Goal: Obtain resource: Download file/media

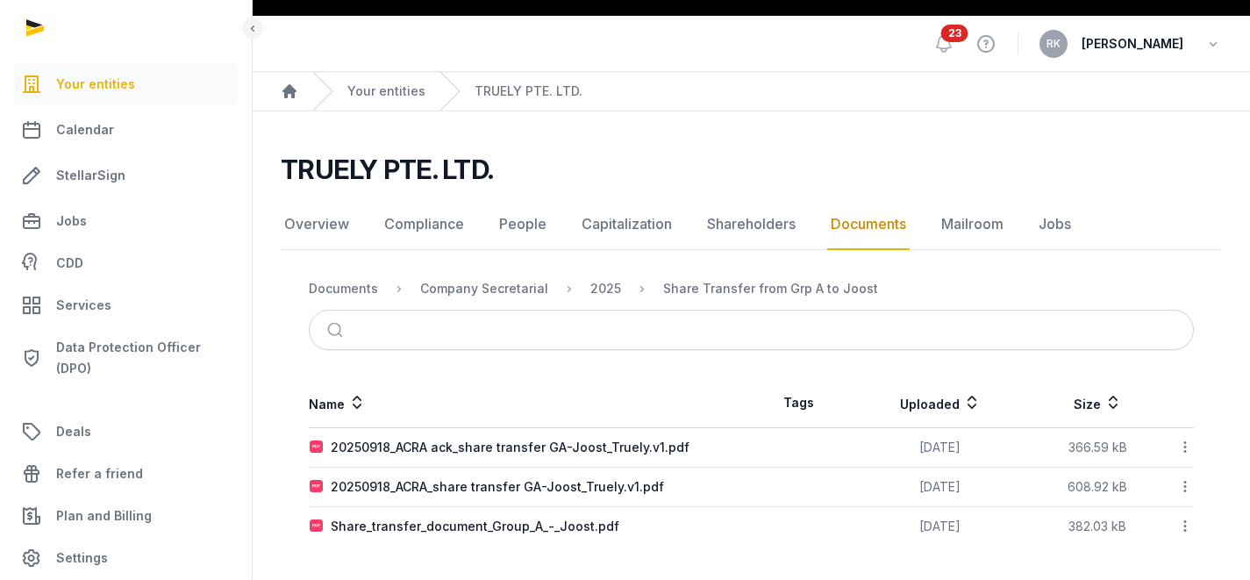
scroll to position [41, 0]
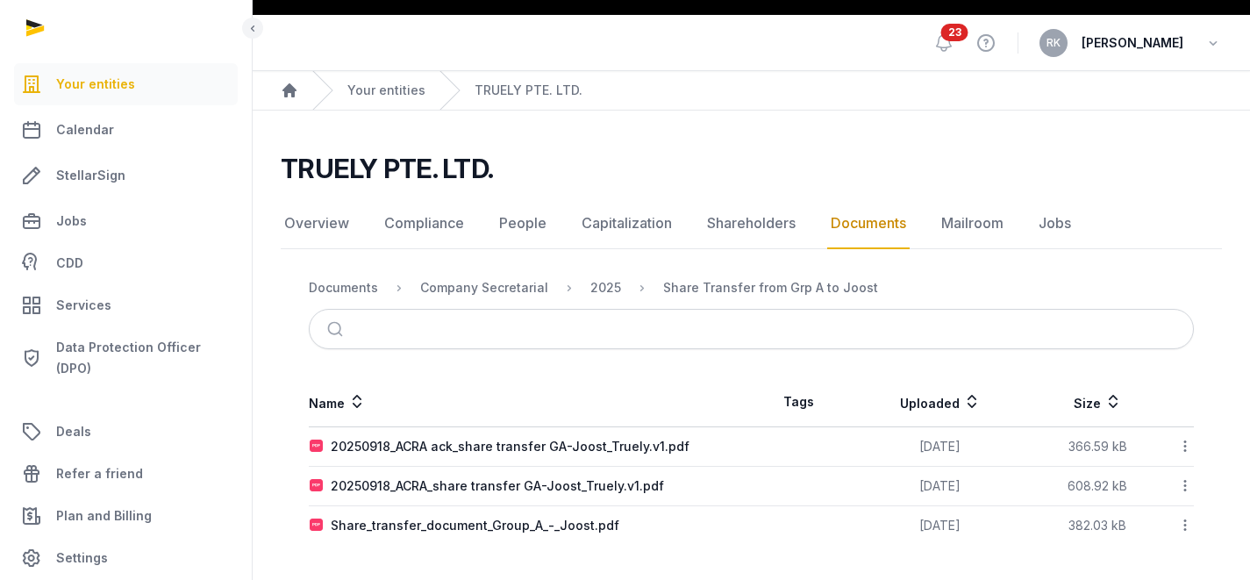
click at [1187, 446] on icon at bounding box center [1185, 446] width 16 height 18
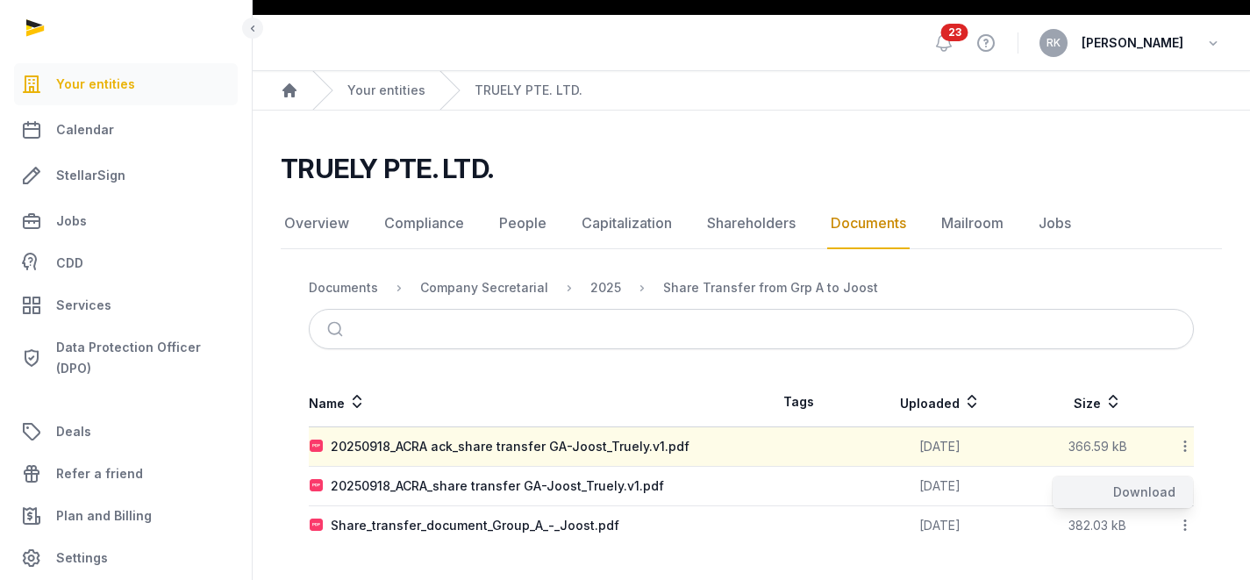
click at [1149, 482] on div "Download" at bounding box center [1122, 492] width 140 height 32
click at [1186, 481] on icon at bounding box center [1185, 485] width 16 height 18
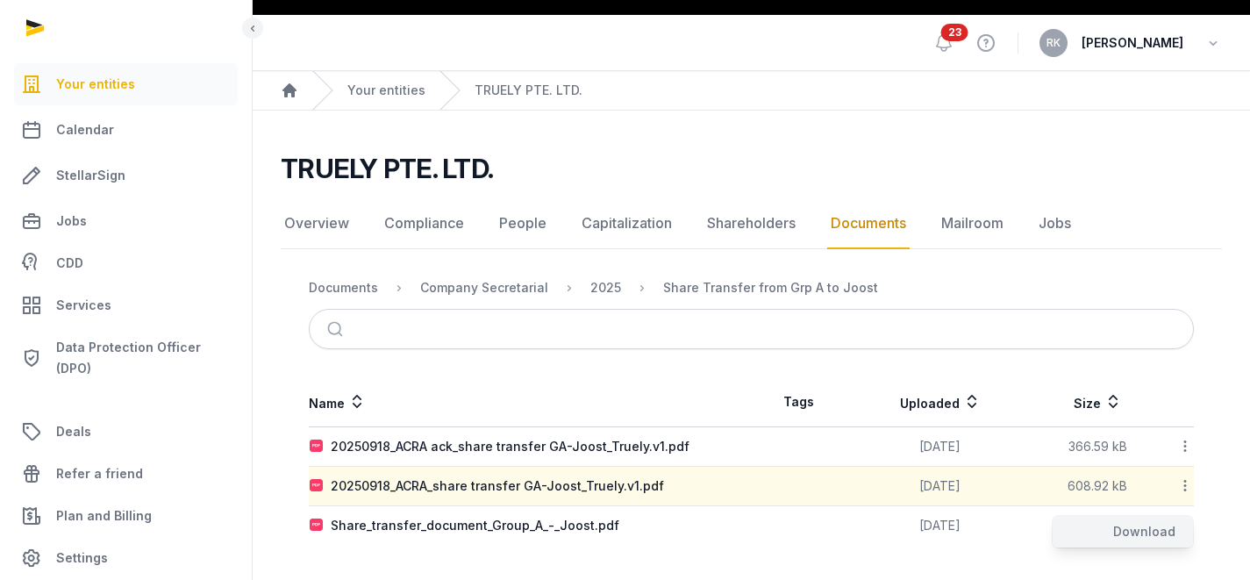
click at [1145, 524] on div "Download" at bounding box center [1122, 532] width 140 height 32
click at [1102, 555] on main "TRUELY PTE. LTD. Documents Overview Compliance People Capitalization Shareholde…" at bounding box center [751, 344] width 997 height 469
click at [1233, 468] on div "TRUELY PTE. LTD. Documents Overview Compliance People Capitalization Shareholde…" at bounding box center [751, 349] width 997 height 392
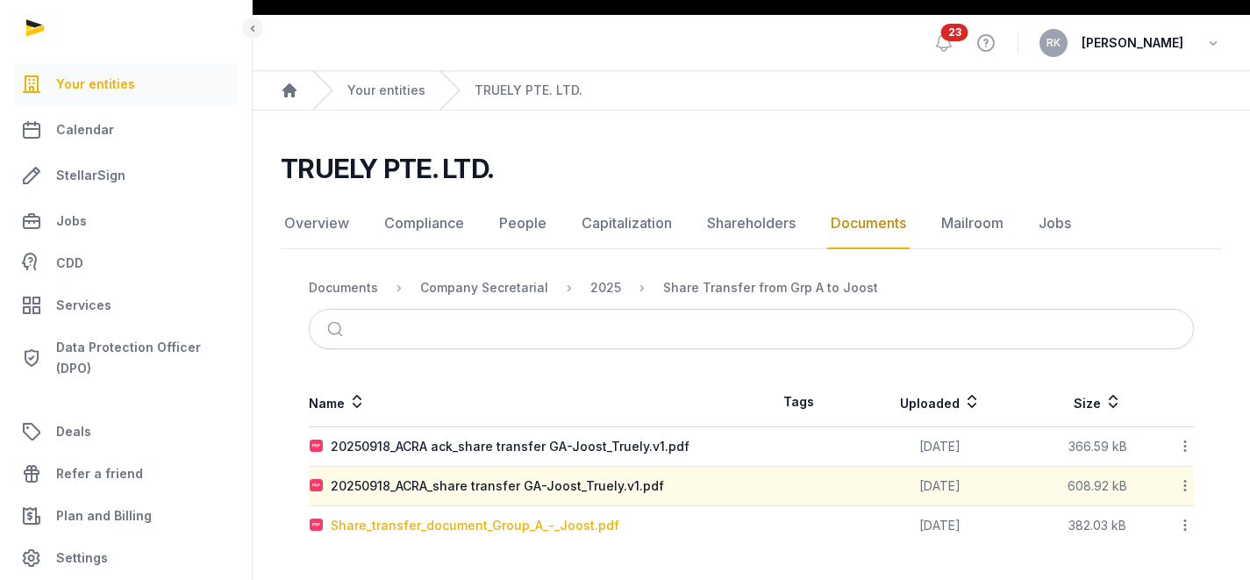
click at [562, 531] on div "Share_transfer_document_Group_A_-_Joost.pdf" at bounding box center [475, 526] width 289 height 18
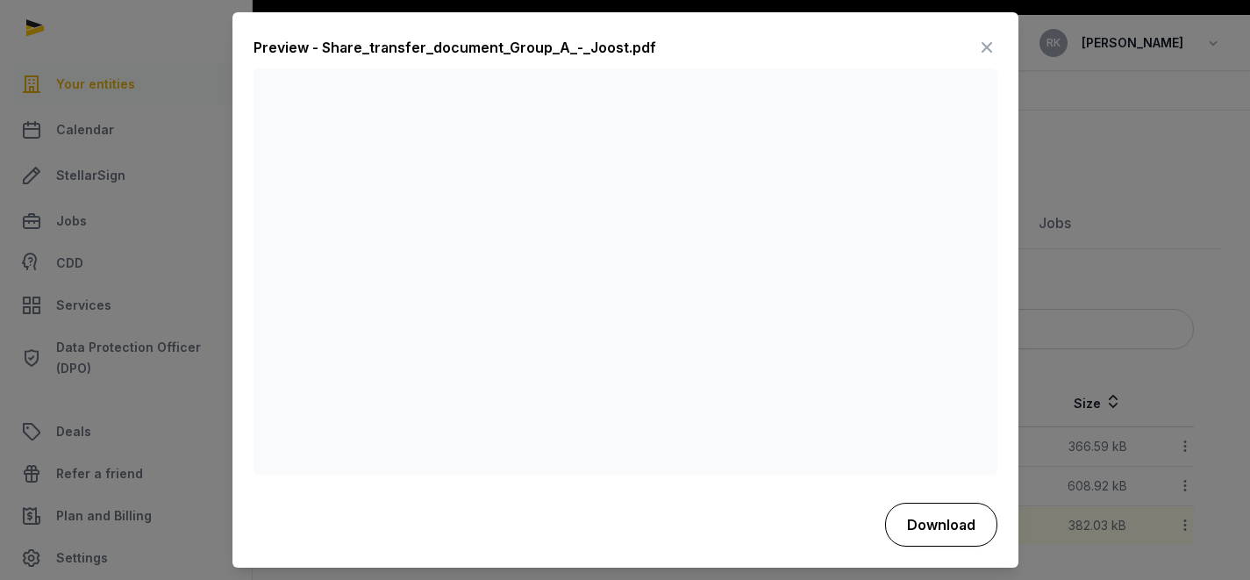
click at [941, 525] on button "Download" at bounding box center [941, 525] width 112 height 44
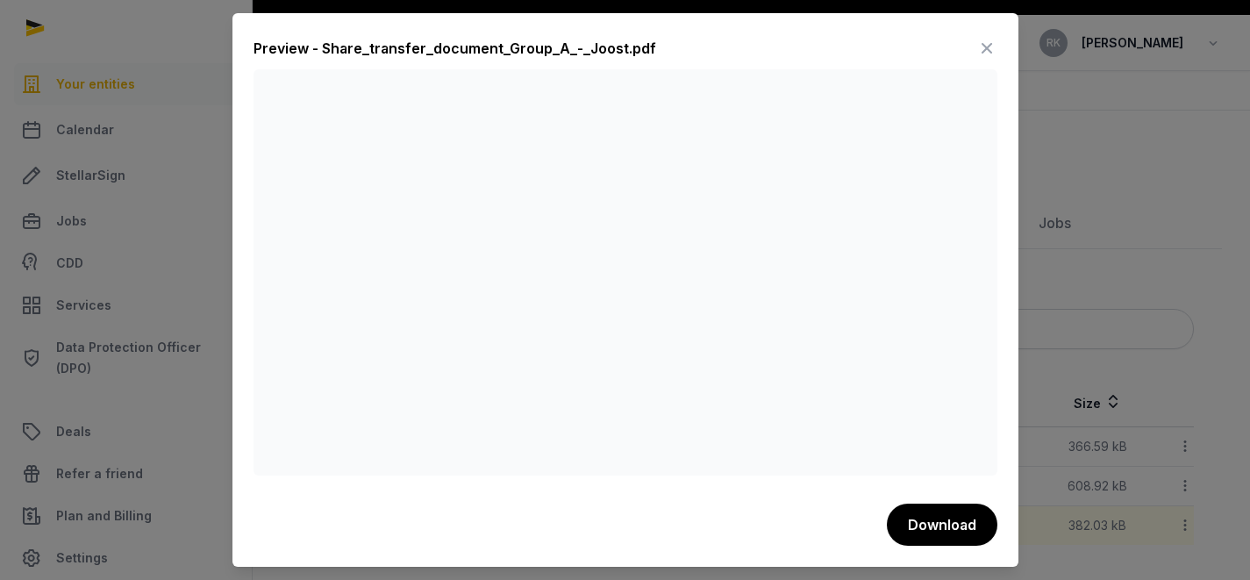
click at [989, 52] on icon at bounding box center [986, 48] width 21 height 28
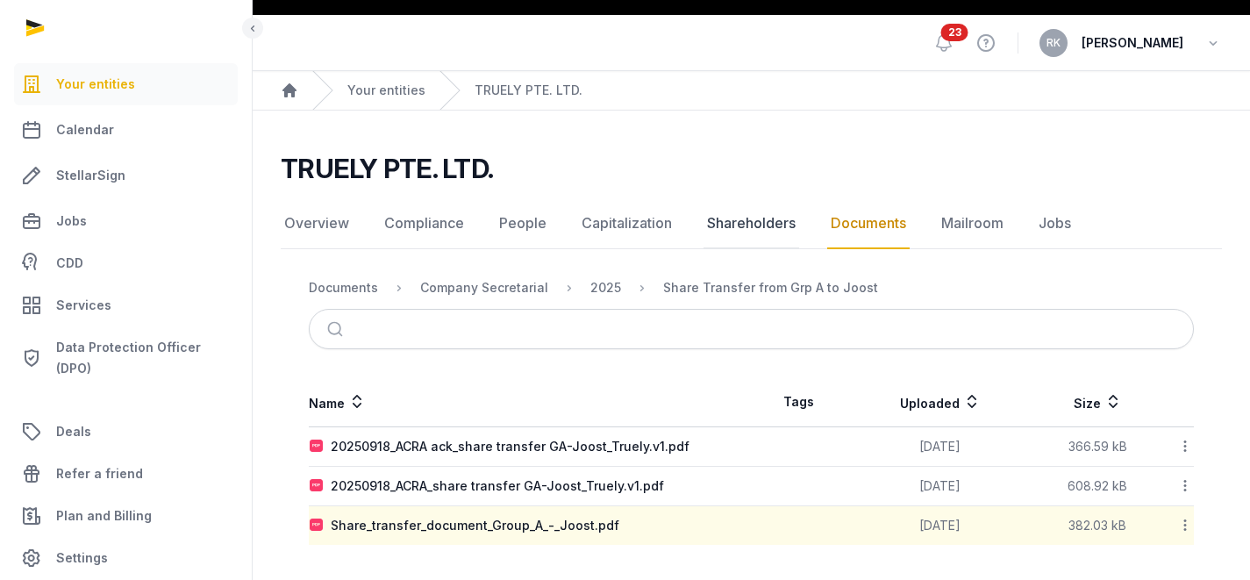
click at [747, 222] on link "Shareholders" at bounding box center [751, 223] width 96 height 51
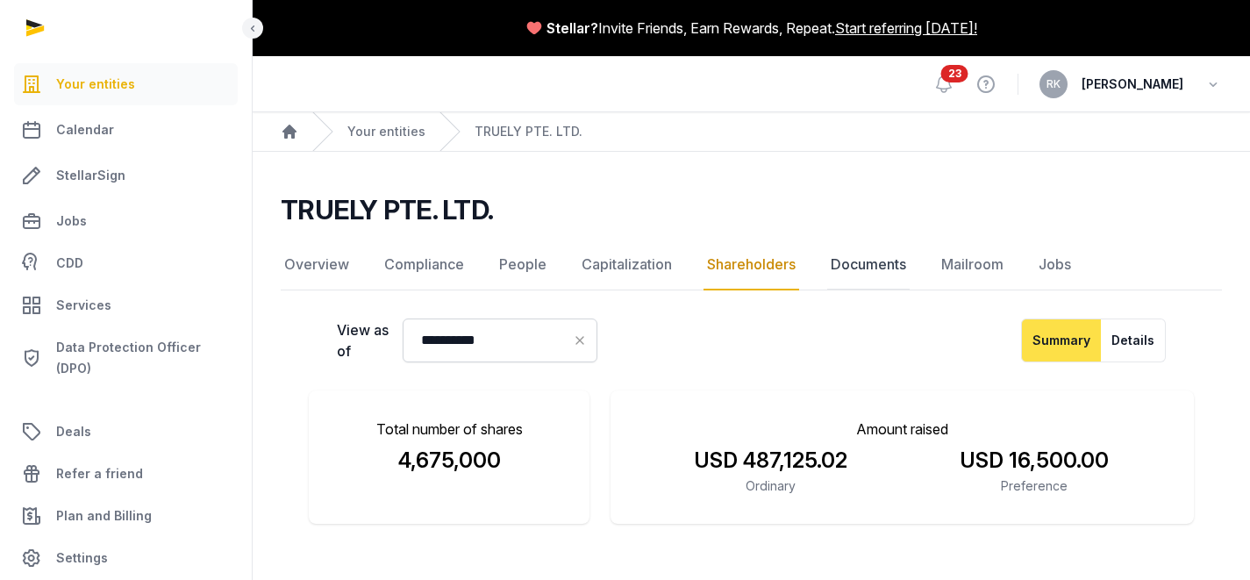
click at [845, 267] on link "Documents" at bounding box center [868, 264] width 82 height 51
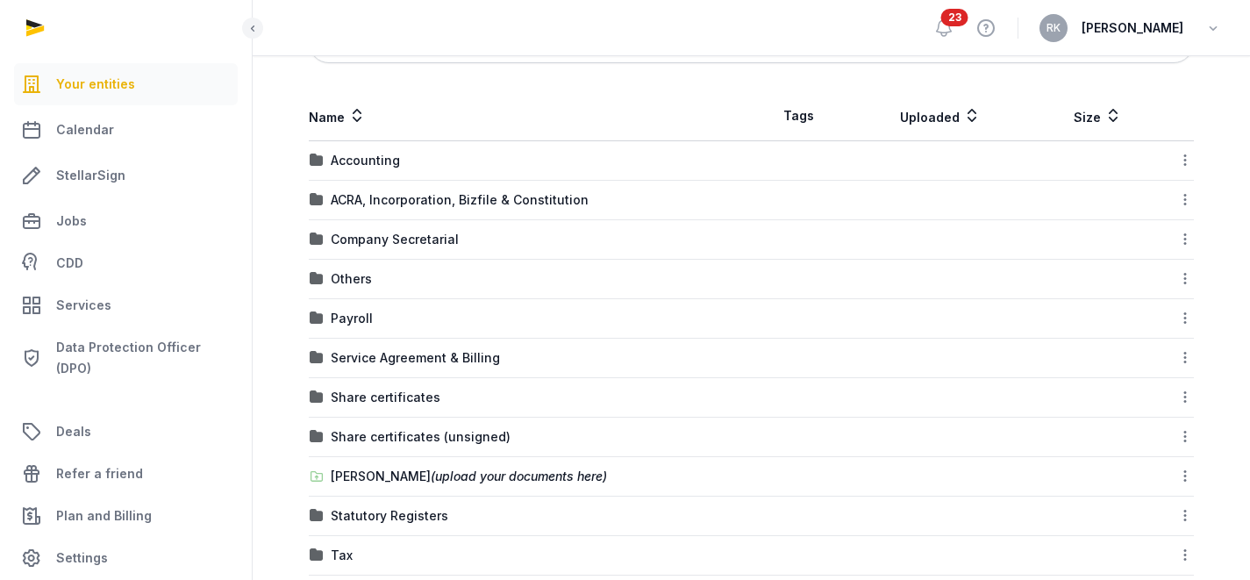
scroll to position [348, 0]
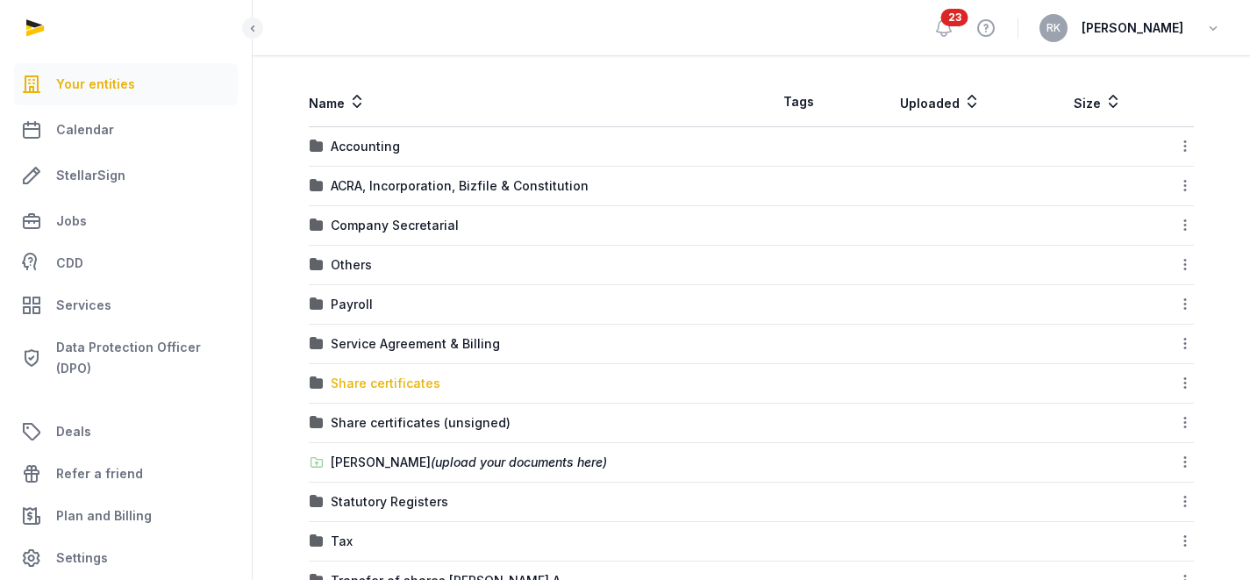
click at [392, 381] on div "Share certificates" at bounding box center [386, 383] width 110 height 18
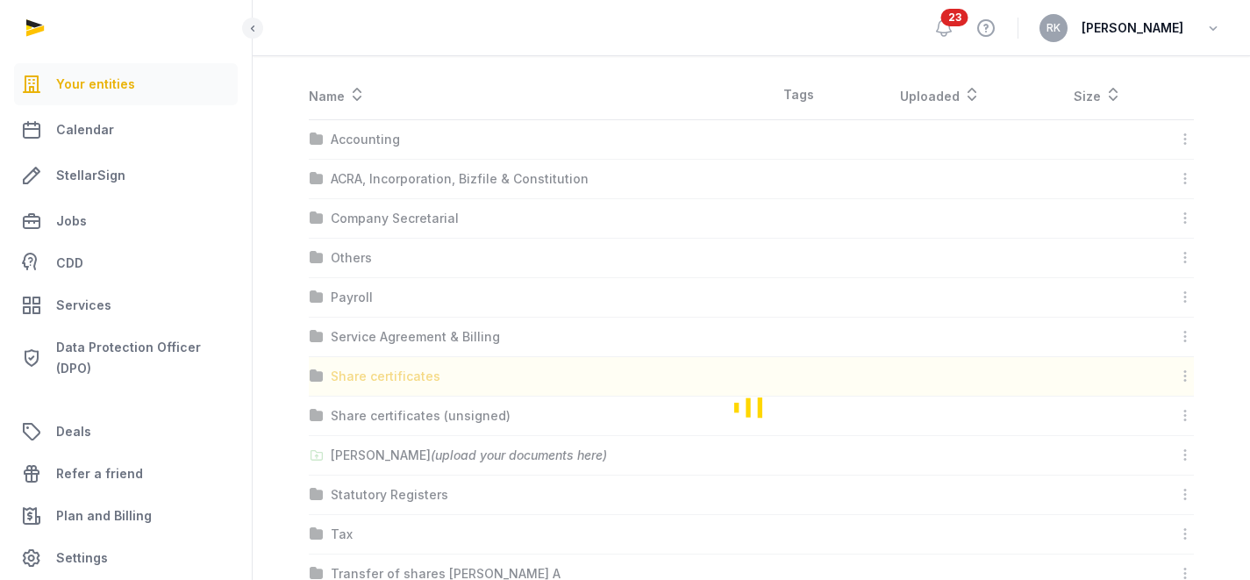
scroll to position [0, 0]
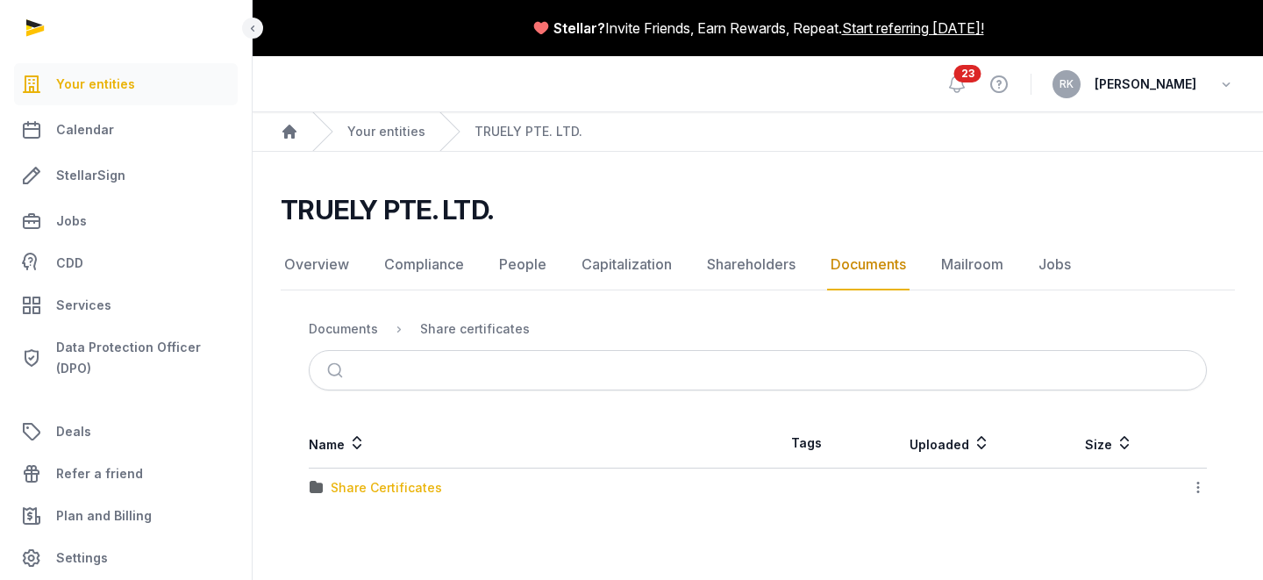
click at [378, 479] on div "Share Certificates" at bounding box center [386, 488] width 111 height 18
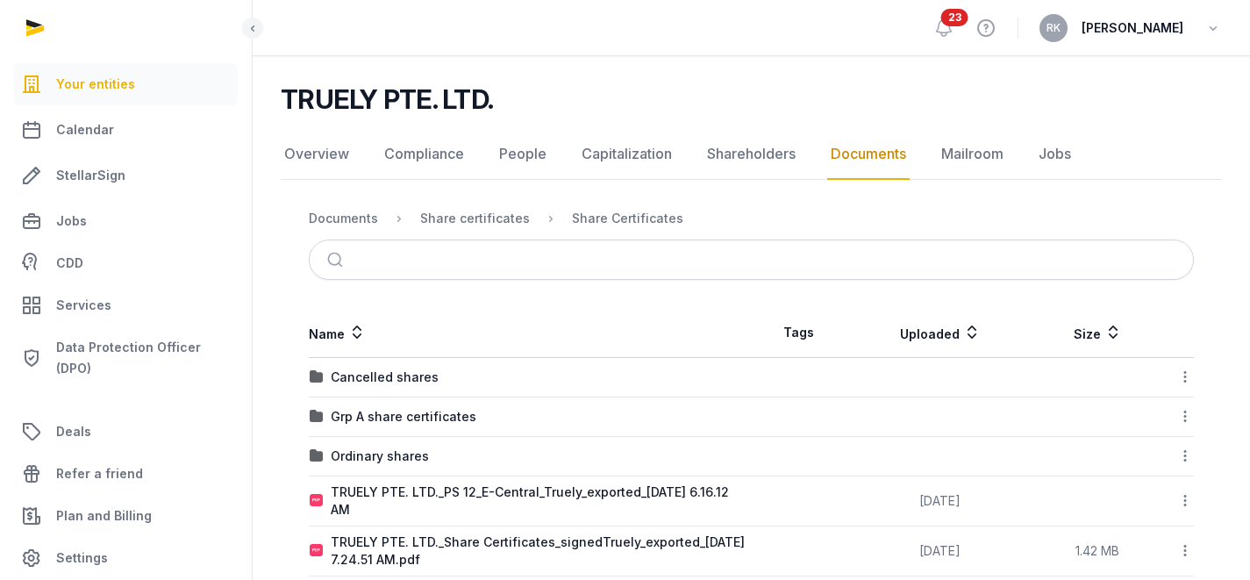
scroll to position [241, 0]
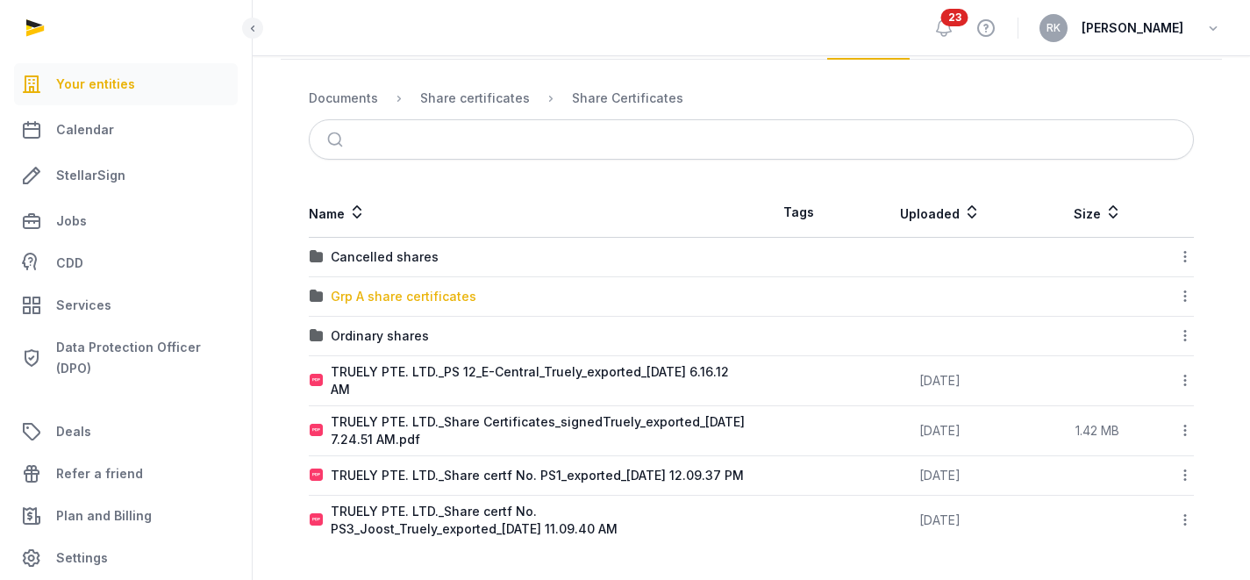
click at [425, 288] on div "Grp A share certificates" at bounding box center [404, 297] width 146 height 18
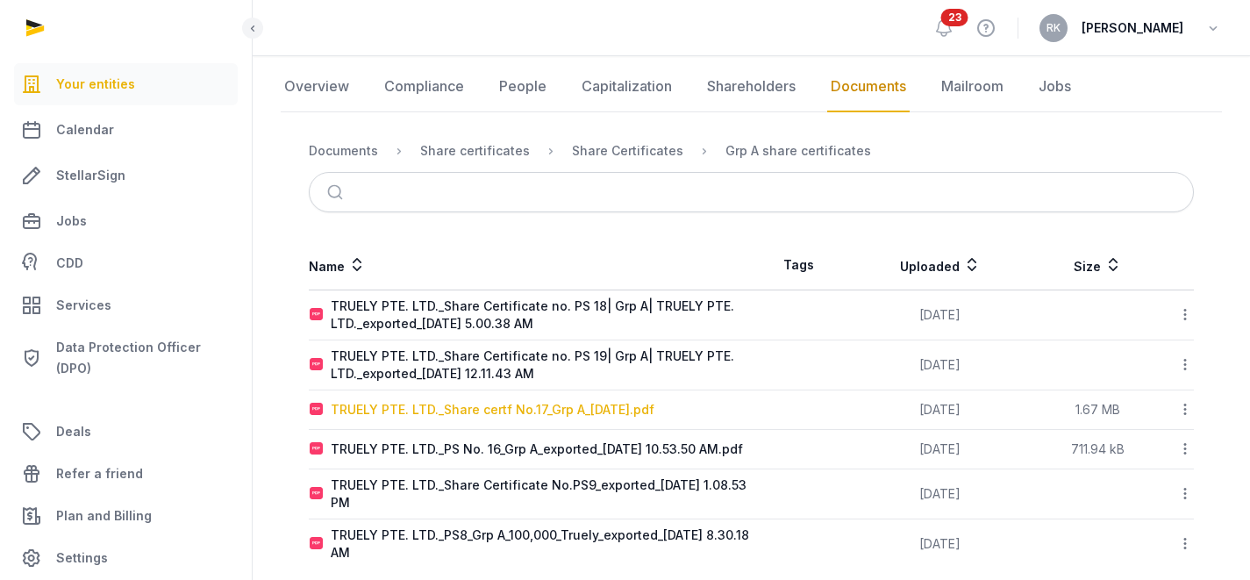
scroll to position [212, 0]
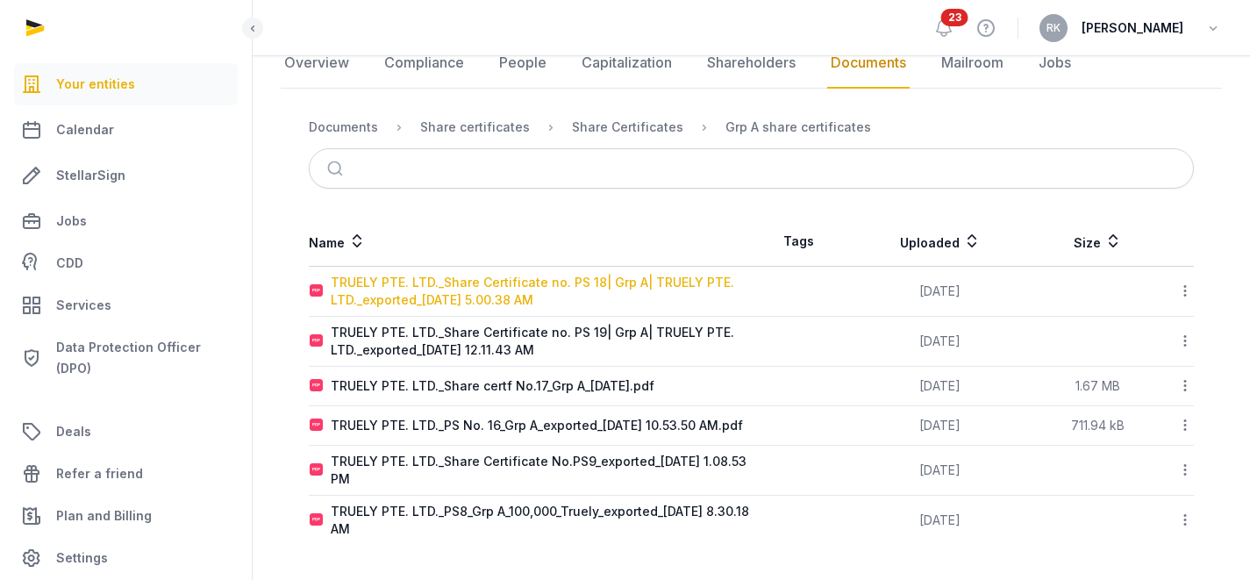
click at [503, 274] on div "TRUELY PTE. LTD._Share Certificate no. PS 18| Grp A| TRUELY PTE. LTD._exported_…" at bounding box center [541, 291] width 420 height 35
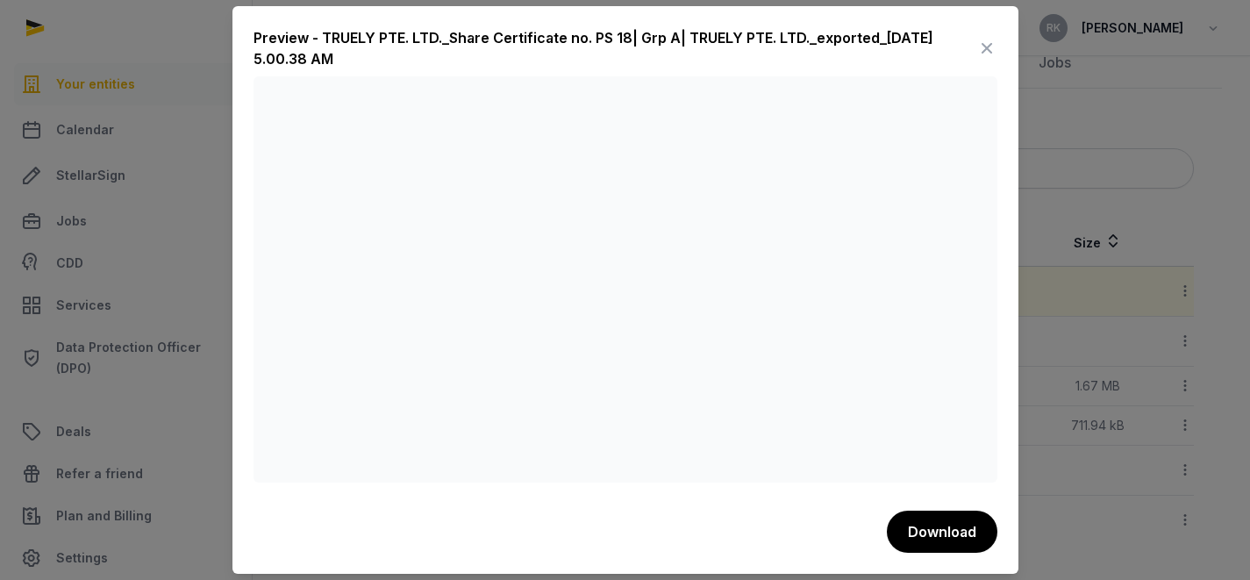
click at [983, 53] on icon at bounding box center [986, 48] width 21 height 28
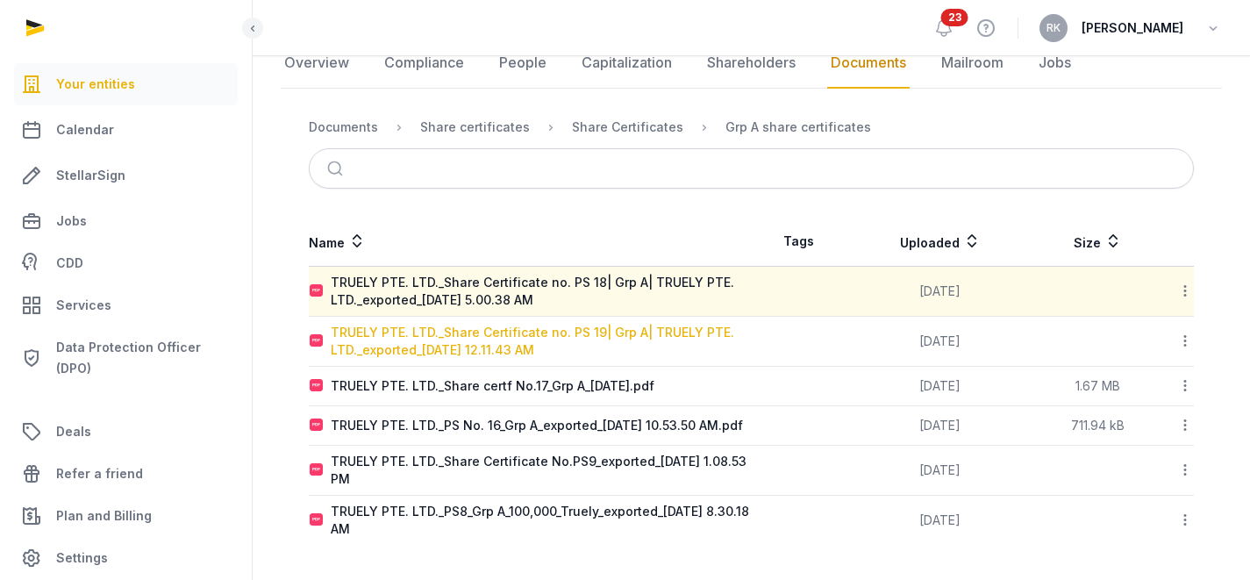
click at [513, 329] on div "TRUELY PTE. LTD._Share Certificate no. PS 19| Grp A| TRUELY PTE. LTD._exported_…" at bounding box center [541, 341] width 420 height 35
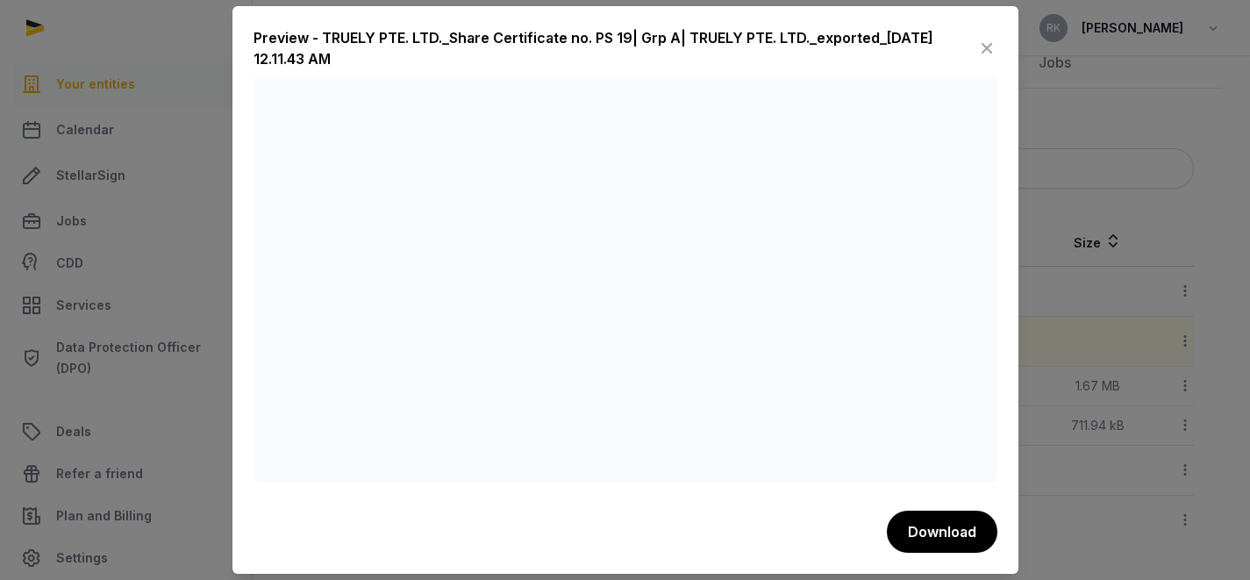
click at [984, 54] on icon at bounding box center [986, 48] width 21 height 28
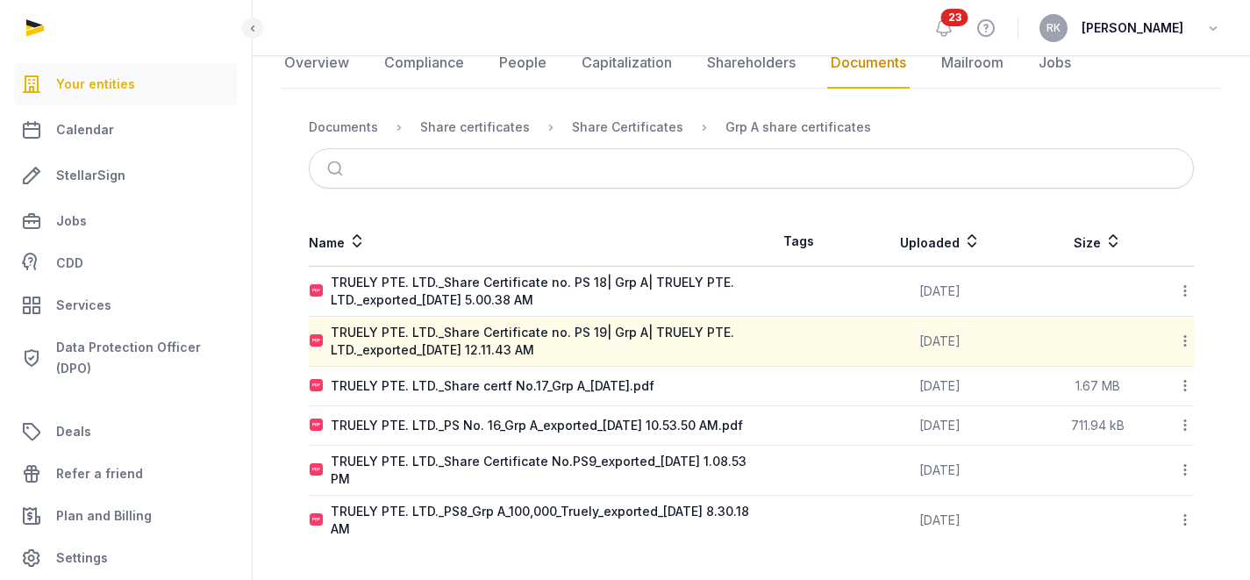
click at [534, 389] on td "TRUELY PTE. LTD._Share certf No.17_Grp A_[DATE].pdf" at bounding box center [530, 386] width 443 height 39
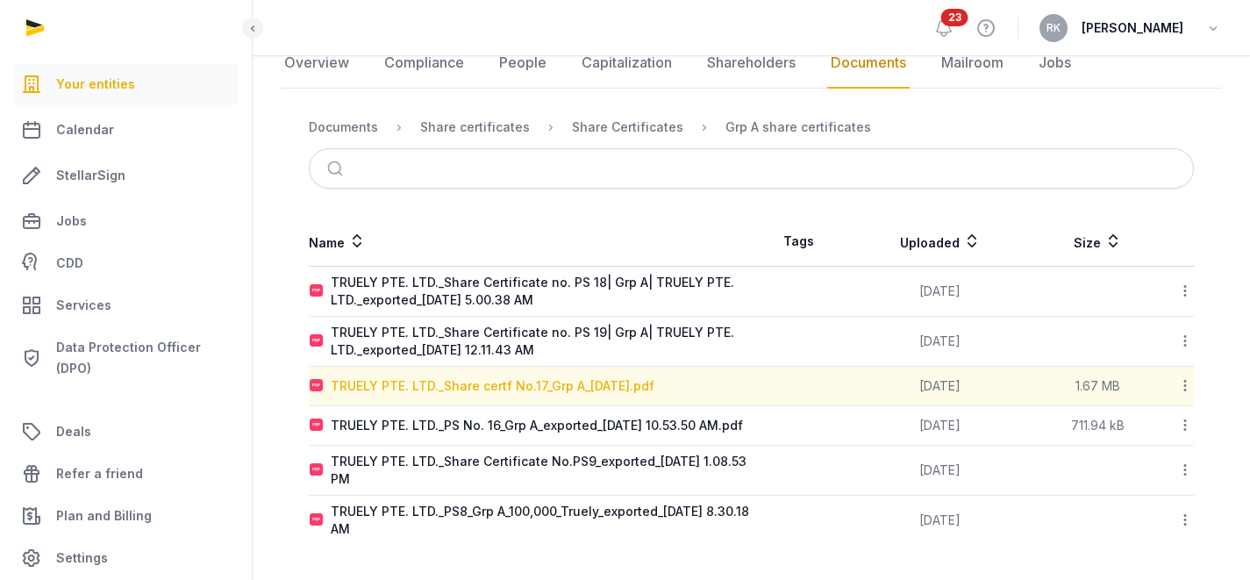
click at [532, 381] on div "TRUELY PTE. LTD._Share certf No.17_Grp A_[DATE].pdf" at bounding box center [493, 386] width 324 height 18
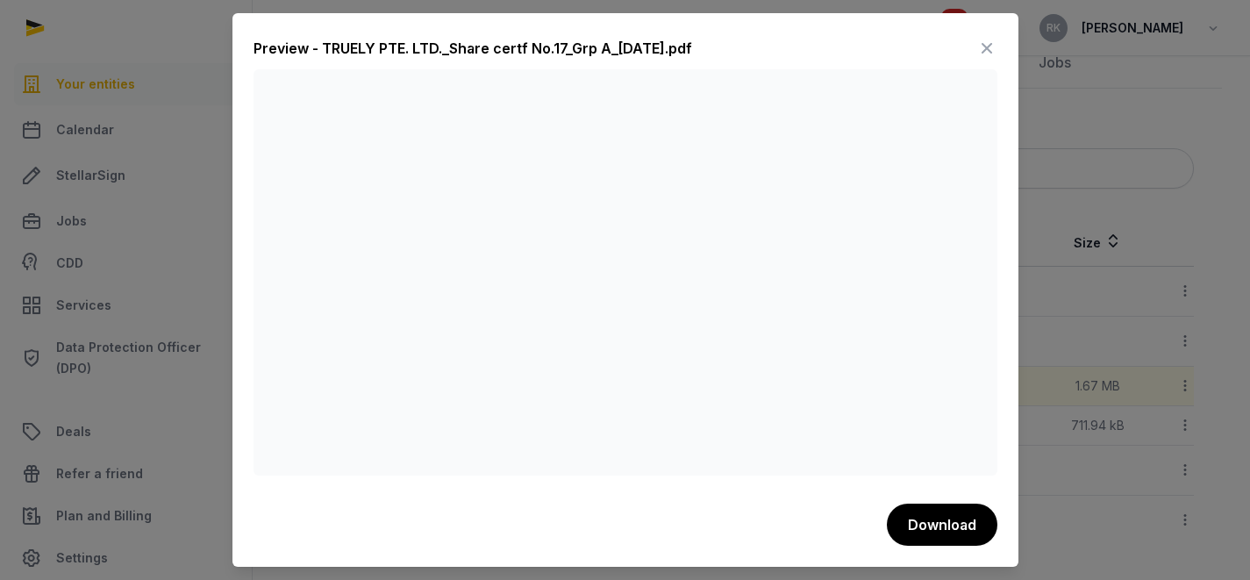
click at [979, 52] on icon at bounding box center [986, 48] width 21 height 28
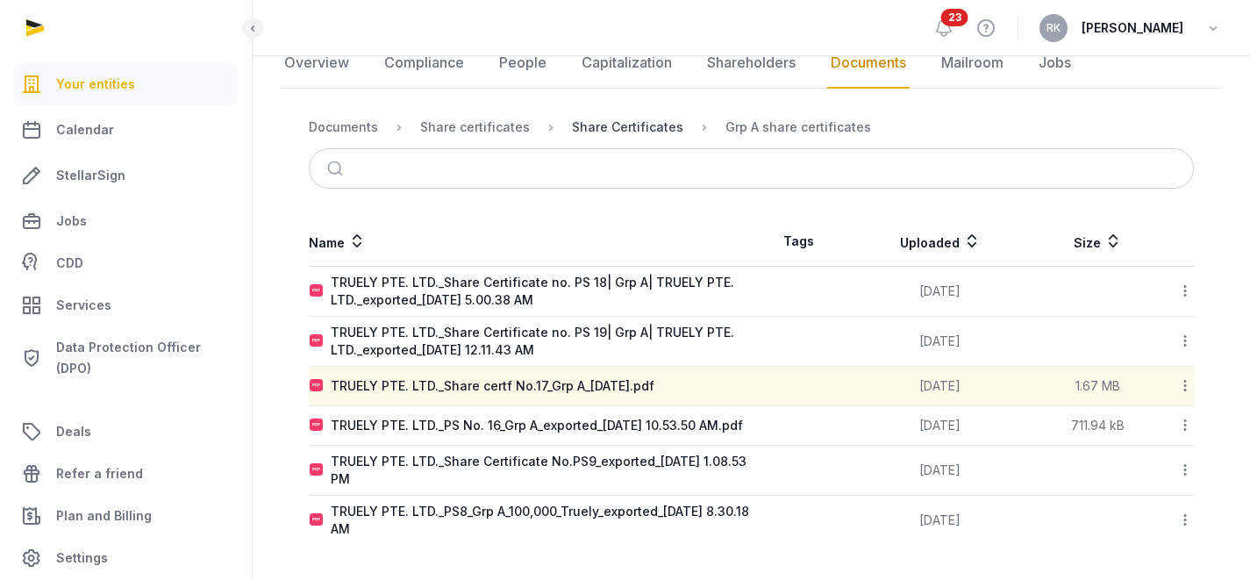
click at [634, 120] on div "Share Certificates" at bounding box center [627, 127] width 111 height 18
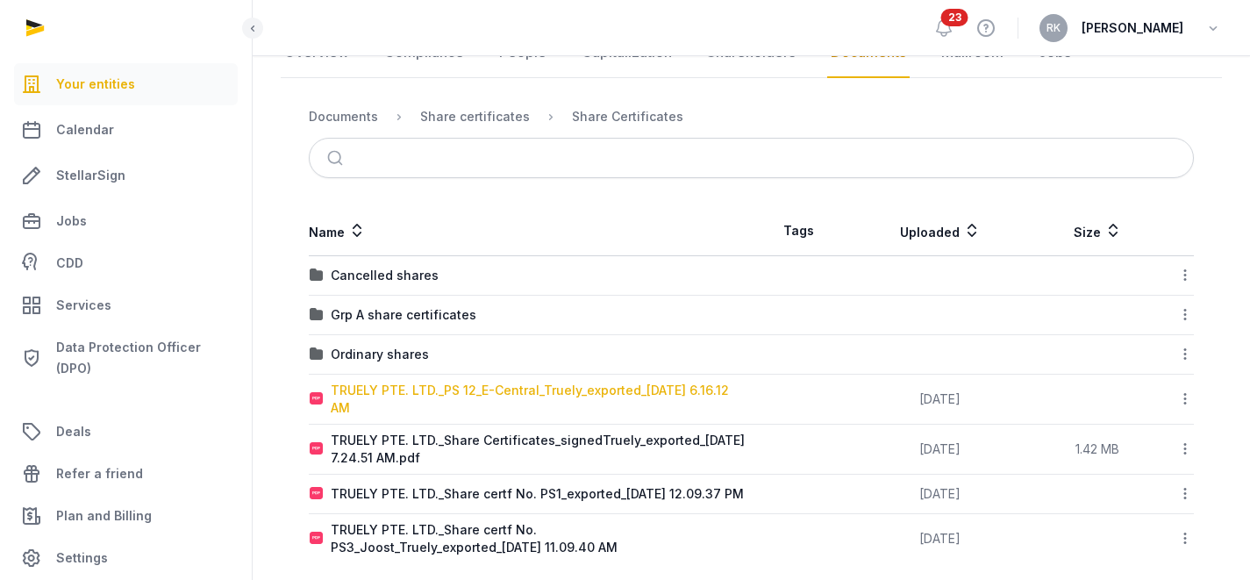
click at [460, 395] on div "TRUELY PTE. LTD._PS 12_E-Central_Truely_exported_[DATE] 6.16.12 AM" at bounding box center [541, 398] width 420 height 35
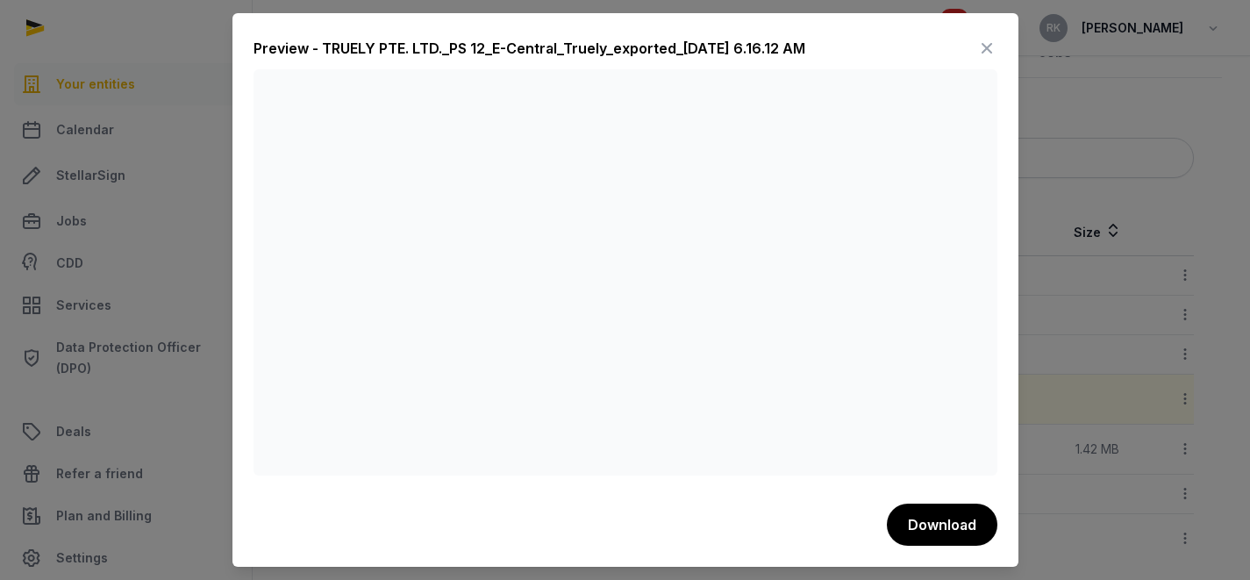
click at [1001, 45] on div "Preview - TRUELY PTE. LTD._PS 12_E-Central_Truely_exported_[DATE] 6.16.12 AM Do…" at bounding box center [625, 289] width 786 height 553
click at [992, 47] on icon at bounding box center [986, 48] width 21 height 28
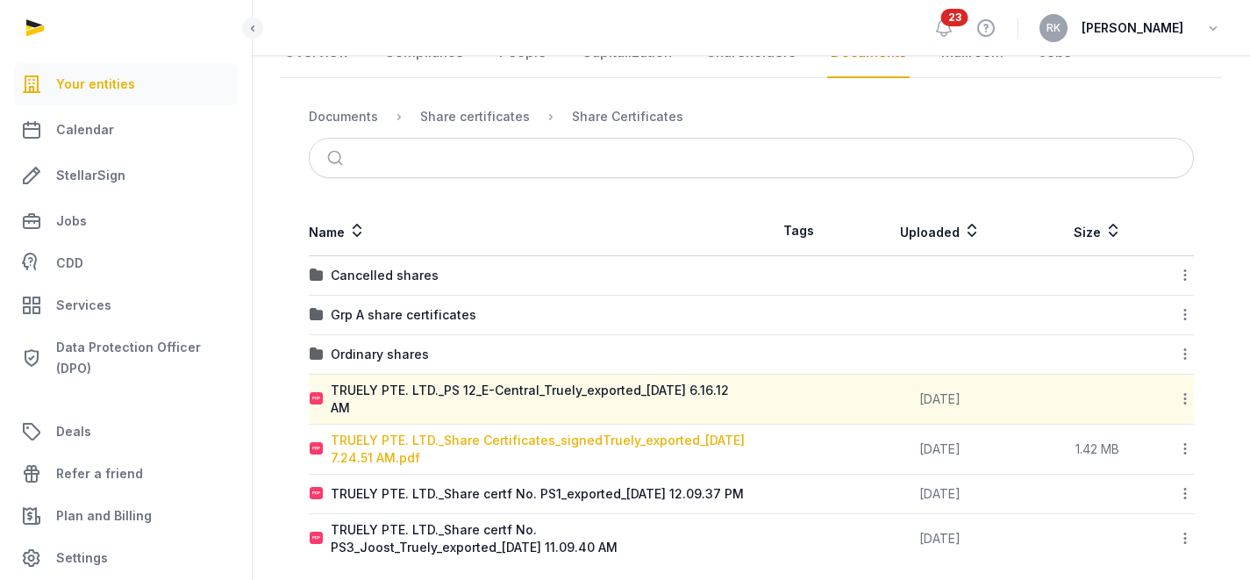
click at [521, 440] on div "TRUELY PTE. LTD._Share Certificates_signedTruely_exported_[DATE] 7.24.51 AM.pdf" at bounding box center [541, 448] width 420 height 35
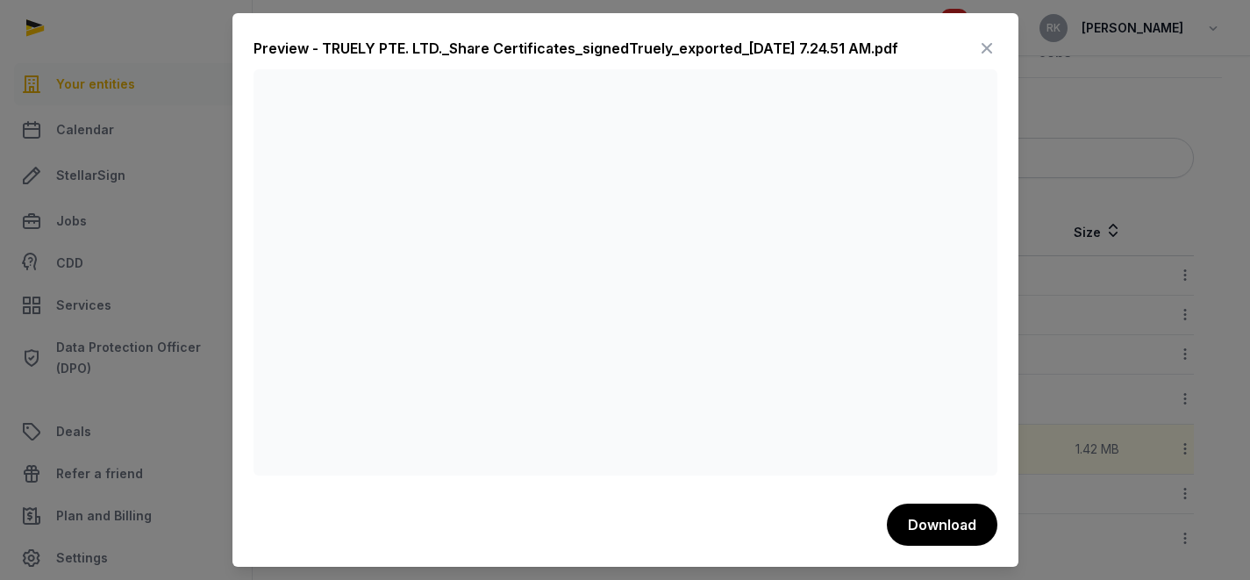
click at [985, 53] on icon at bounding box center [986, 48] width 21 height 28
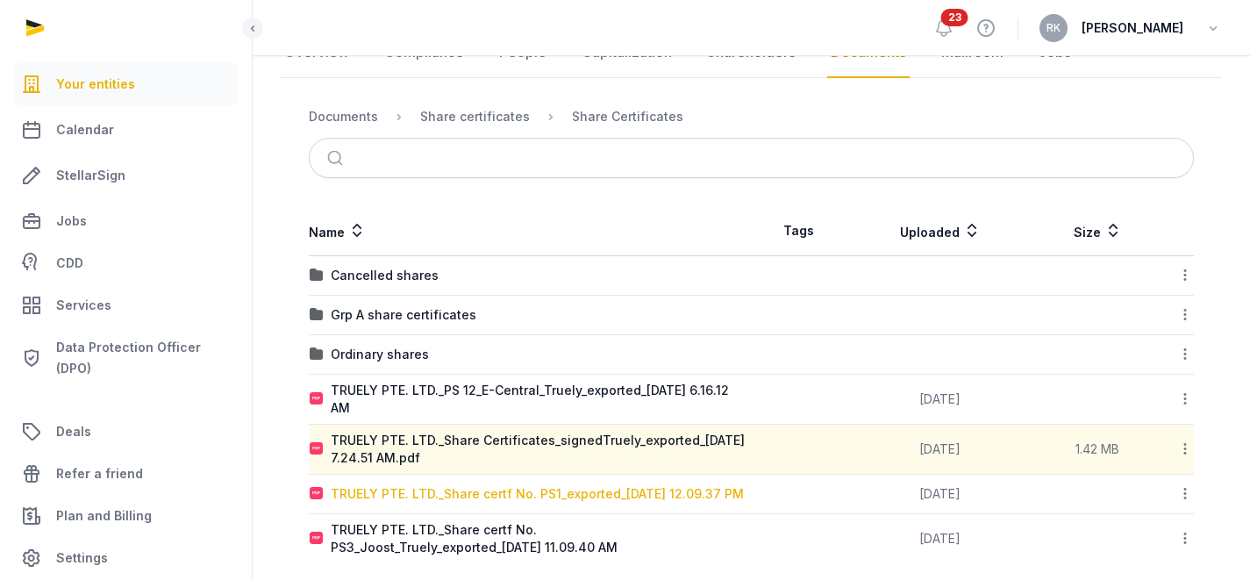
click at [470, 495] on div "TRUELY PTE. LTD._Share certf No. PS1_exported_[DATE] 12.09.37 PM" at bounding box center [537, 494] width 413 height 18
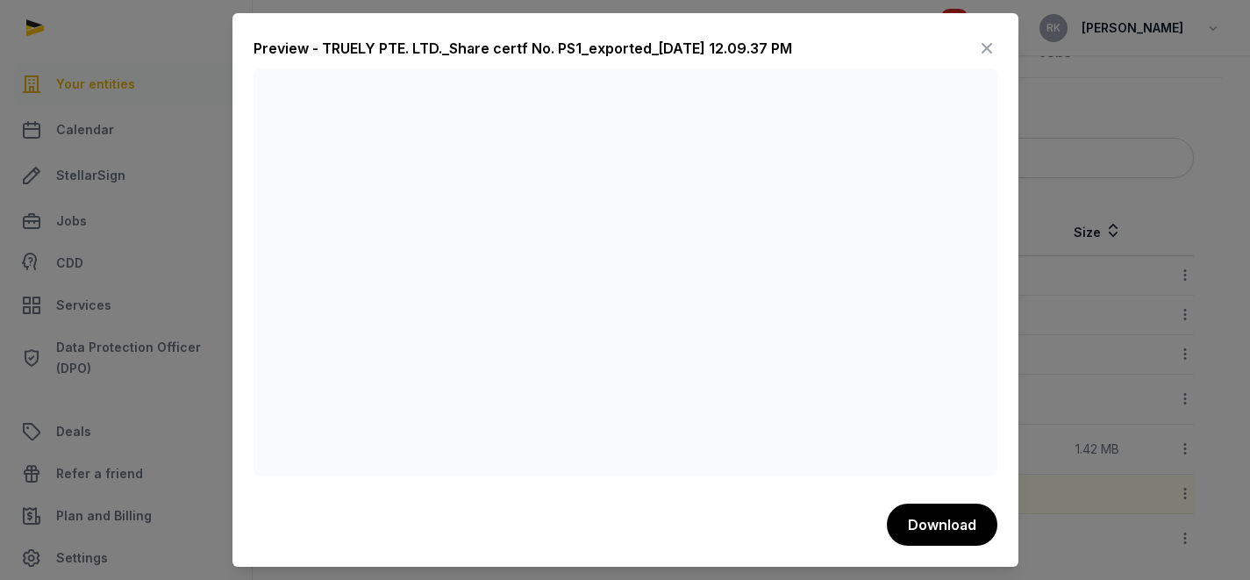
click at [989, 51] on icon at bounding box center [986, 48] width 21 height 28
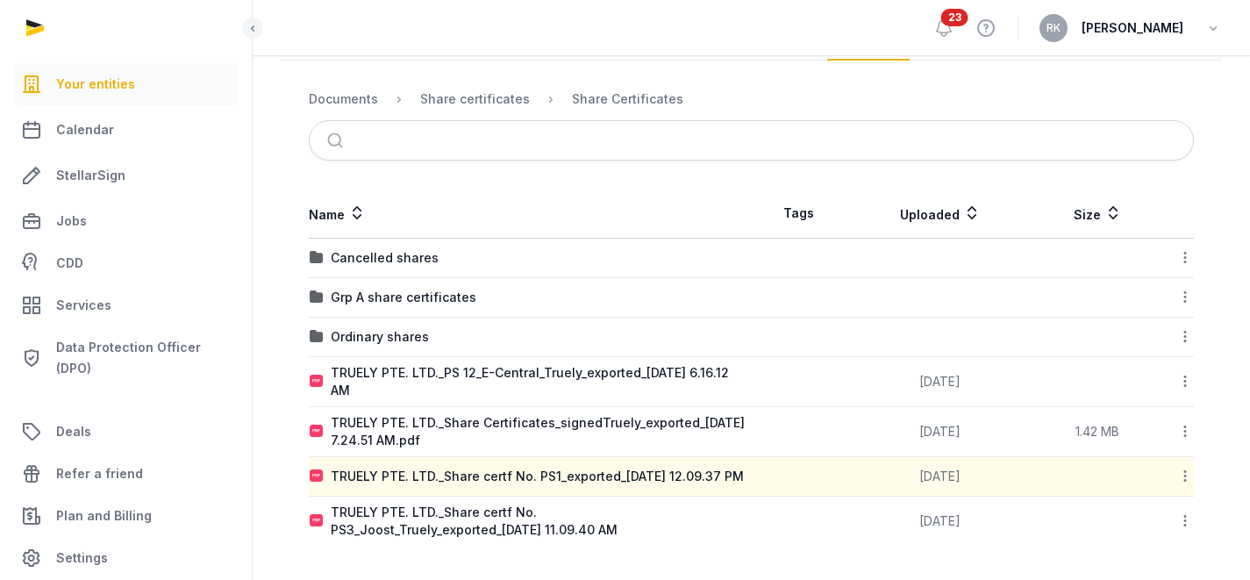
scroll to position [241, 0]
click at [501, 510] on div "TRUELY PTE. LTD._Share certf No. PS3_Joost_Truely_exported_[DATE] 11.09.40 AM" at bounding box center [541, 520] width 420 height 35
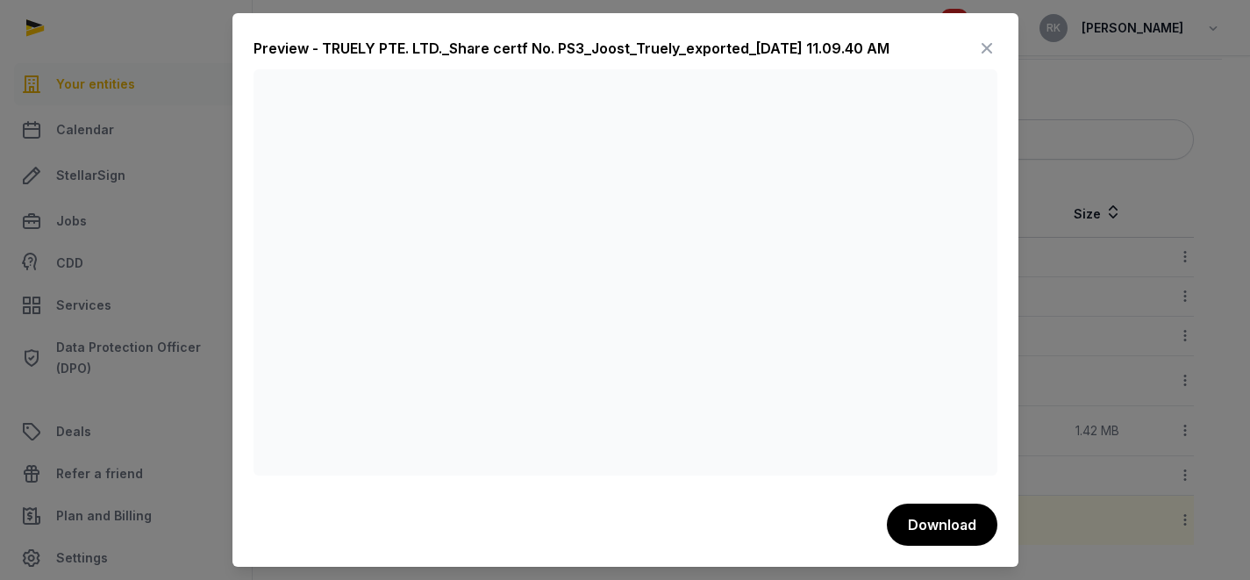
click at [982, 47] on icon at bounding box center [986, 48] width 21 height 28
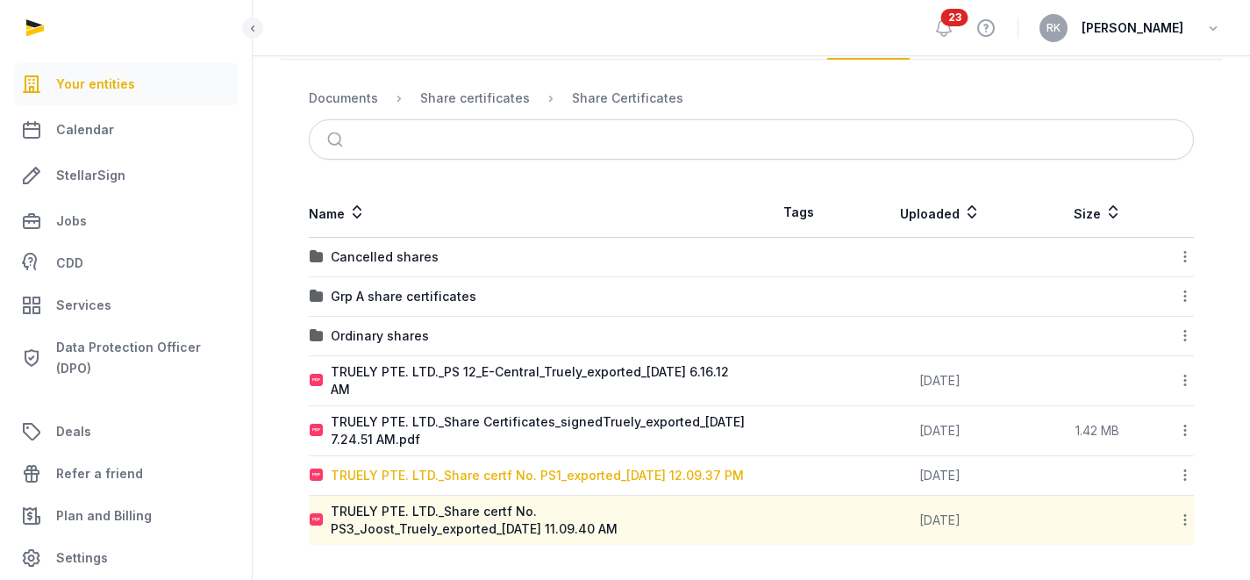
click at [555, 467] on div "TRUELY PTE. LTD._Share certf No. PS1_exported_[DATE] 12.09.37 PM" at bounding box center [537, 476] width 413 height 18
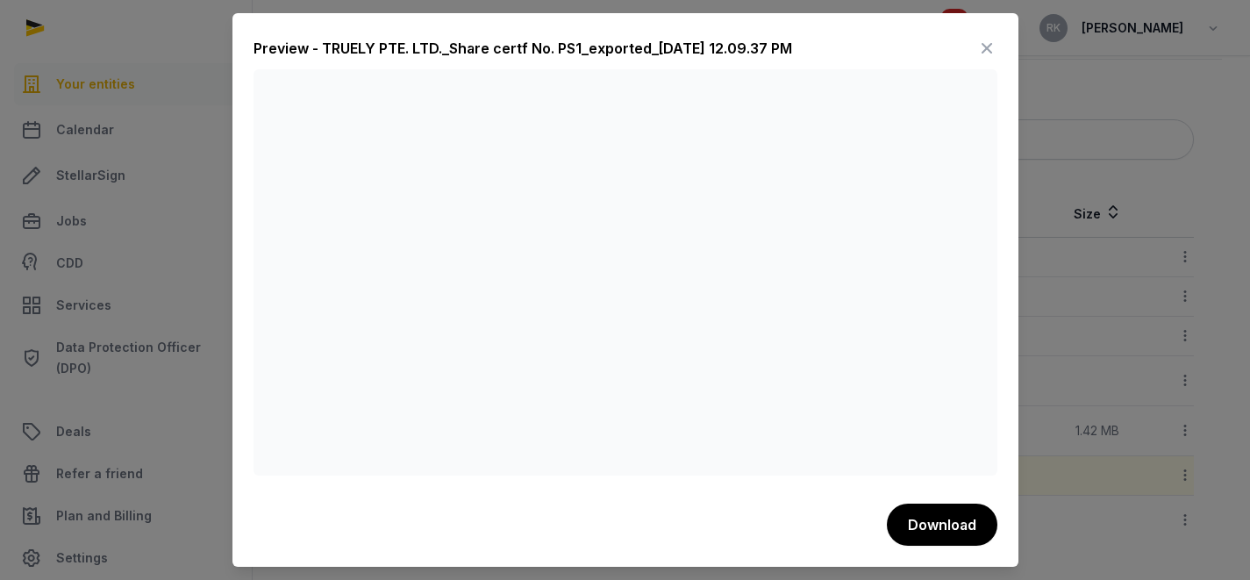
click at [985, 48] on icon at bounding box center [986, 48] width 21 height 28
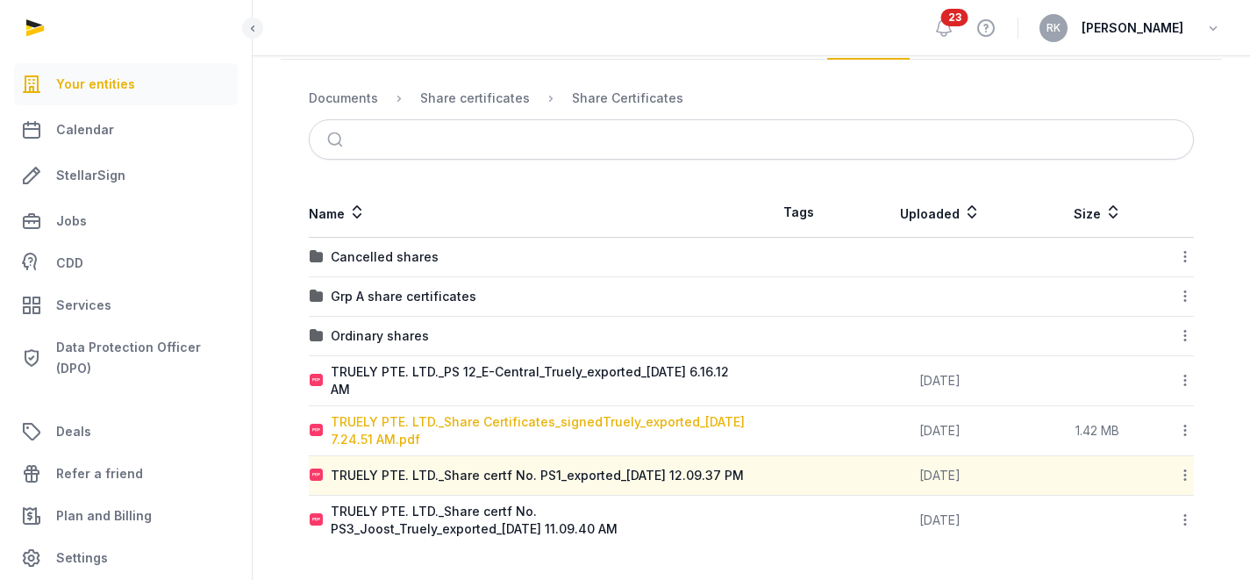
click at [528, 416] on div "TRUELY PTE. LTD._Share Certificates_signedTruely_exported_[DATE] 7.24.51 AM.pdf" at bounding box center [541, 430] width 420 height 35
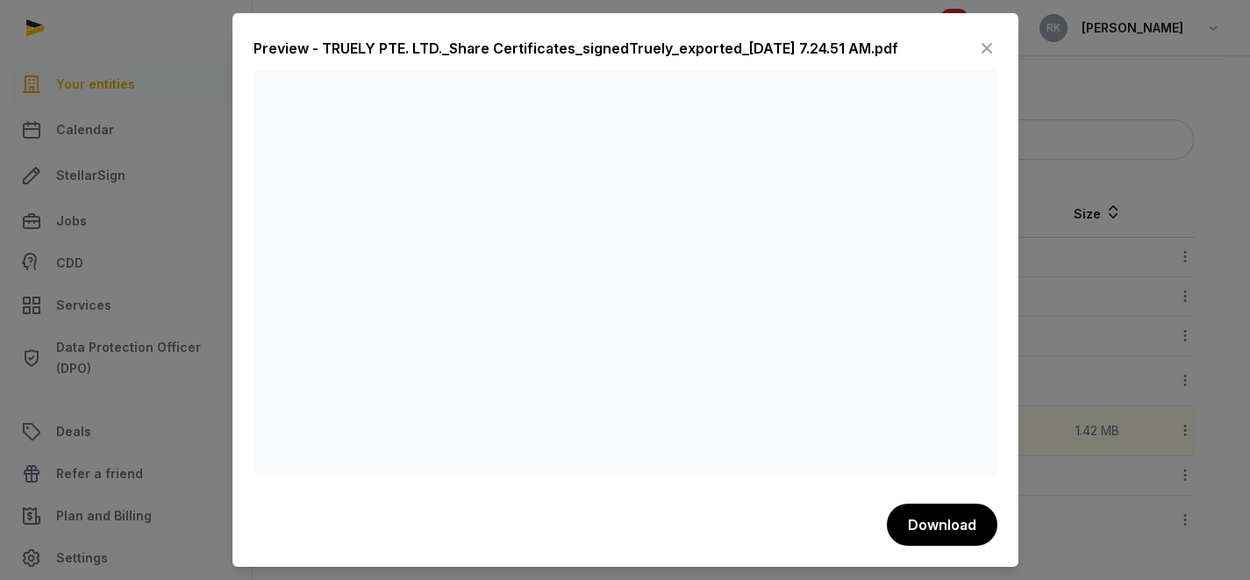
click at [982, 49] on icon at bounding box center [986, 48] width 21 height 28
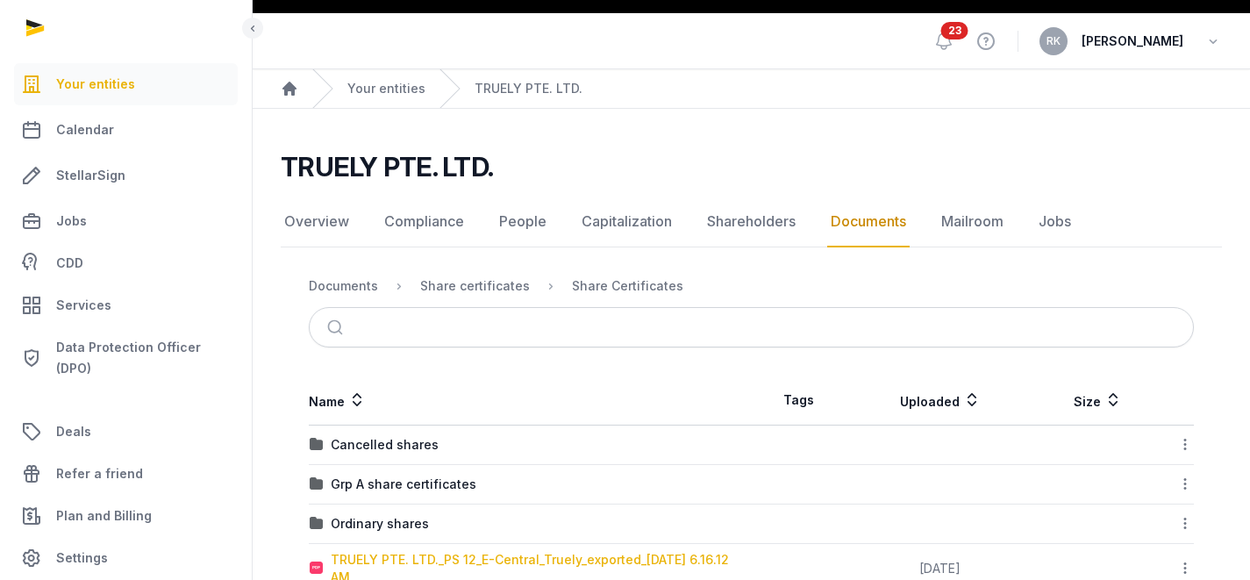
scroll to position [134, 0]
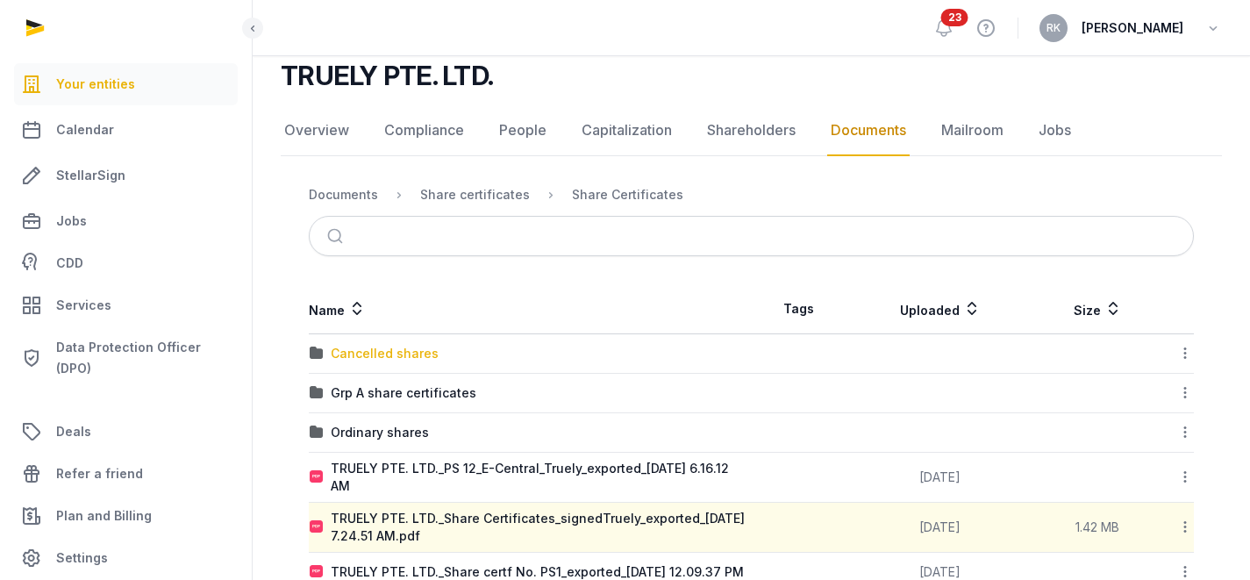
click at [424, 353] on div "Cancelled shares" at bounding box center [385, 354] width 108 height 18
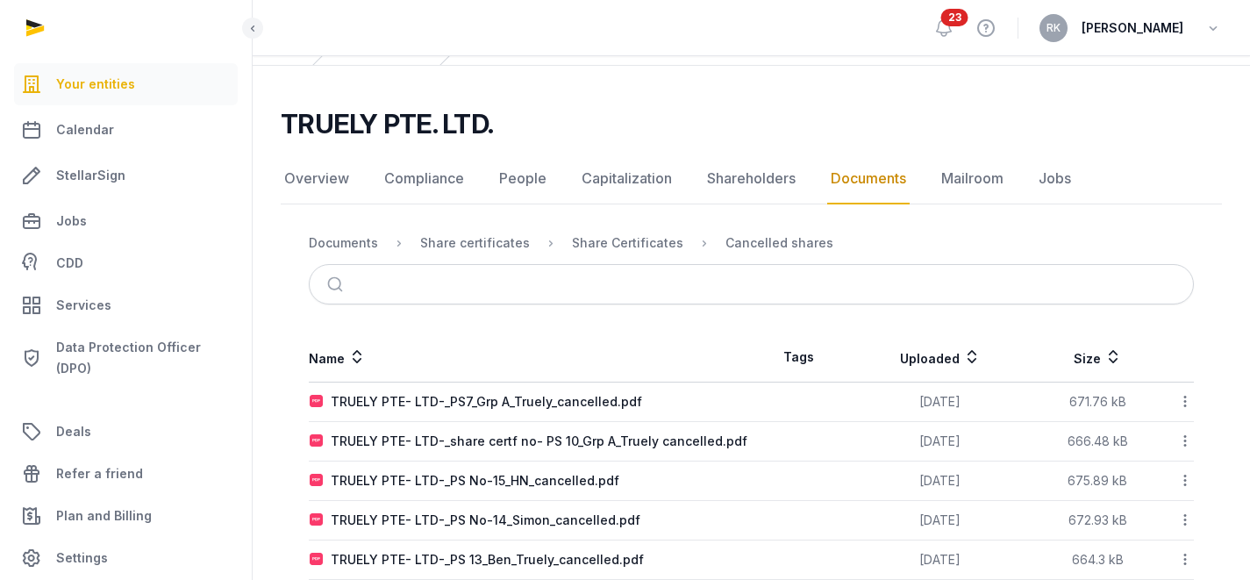
scroll to position [85, 0]
click at [616, 250] on div "Share Certificates" at bounding box center [627, 244] width 111 height 18
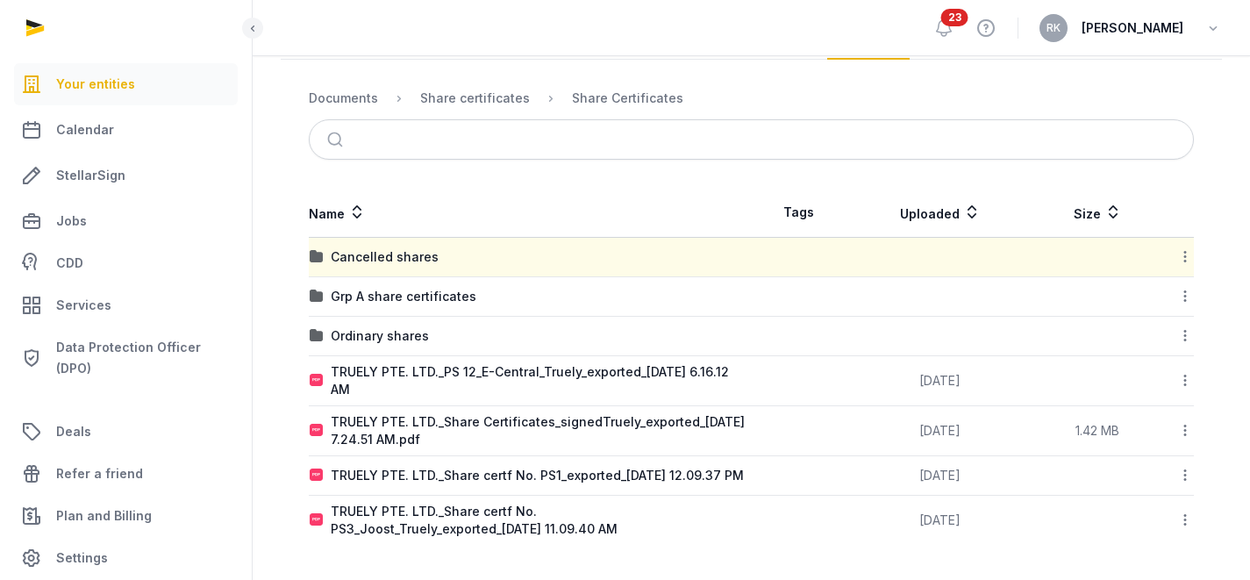
scroll to position [241, 0]
click at [414, 288] on div "Grp A share certificates" at bounding box center [404, 297] width 146 height 18
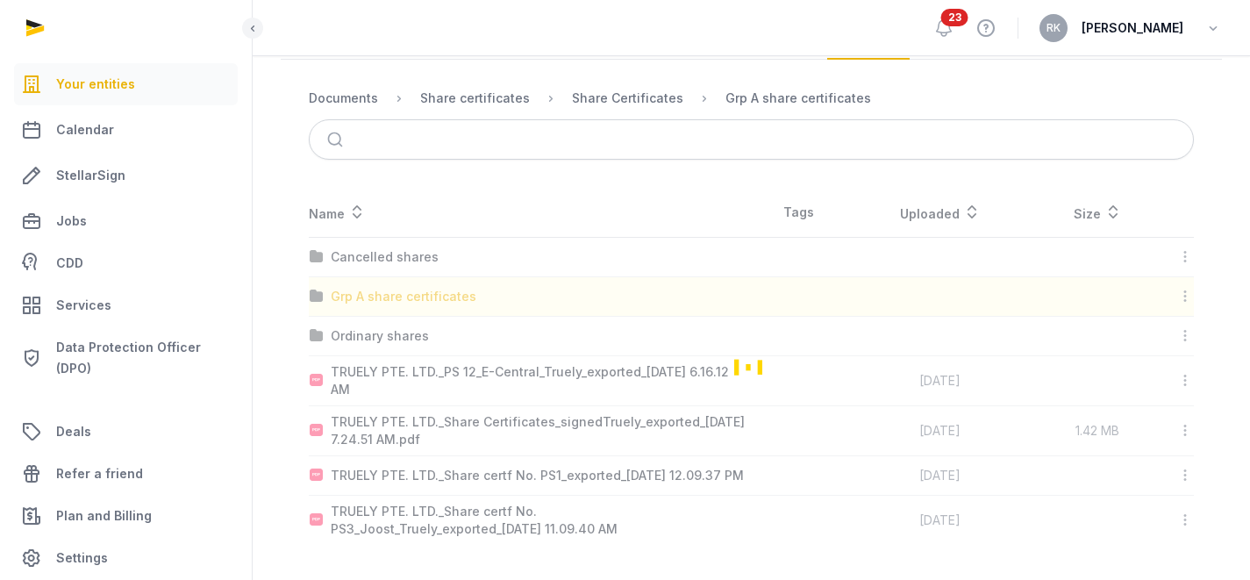
scroll to position [212, 0]
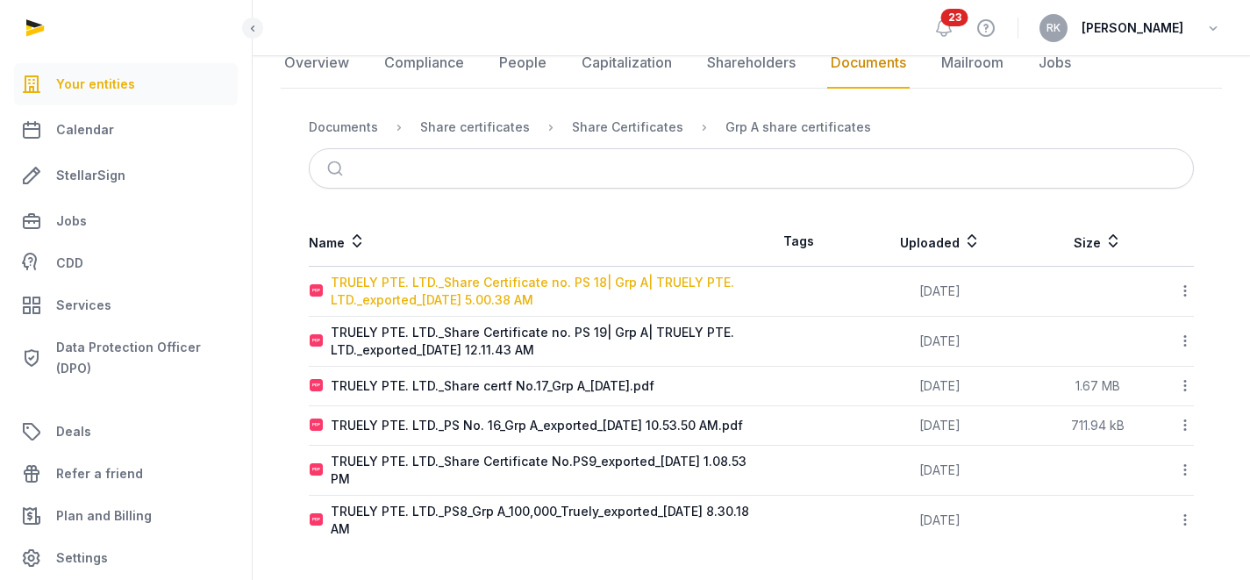
click at [509, 280] on div "TRUELY PTE. LTD._Share Certificate no. PS 18| Grp A| TRUELY PTE. LTD._exported_…" at bounding box center [541, 291] width 420 height 35
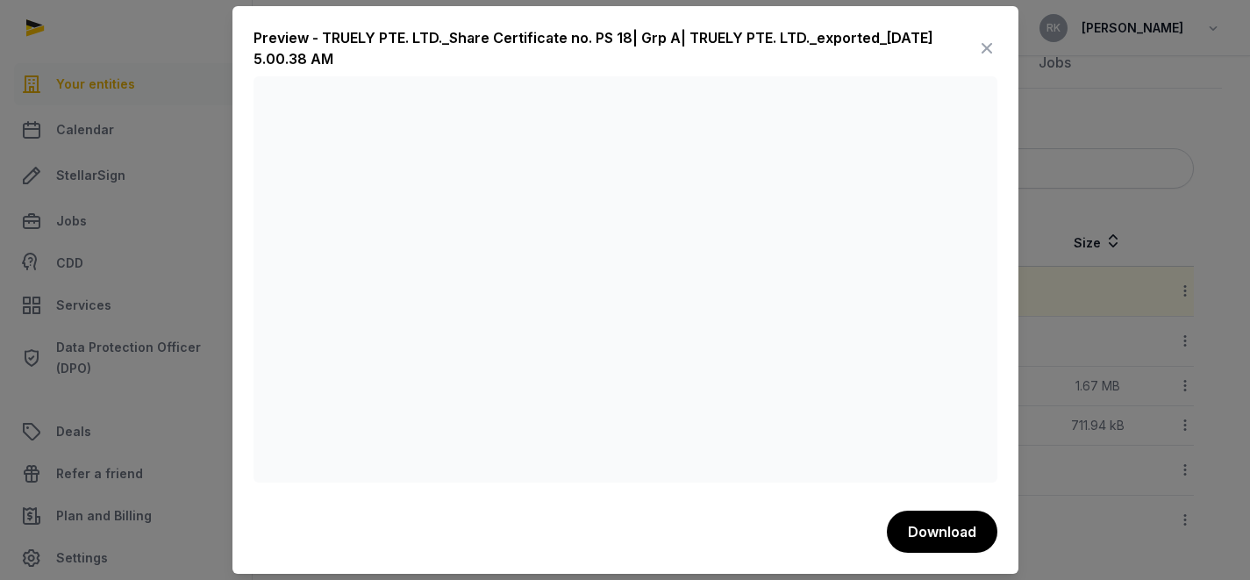
click at [985, 51] on icon at bounding box center [986, 48] width 21 height 28
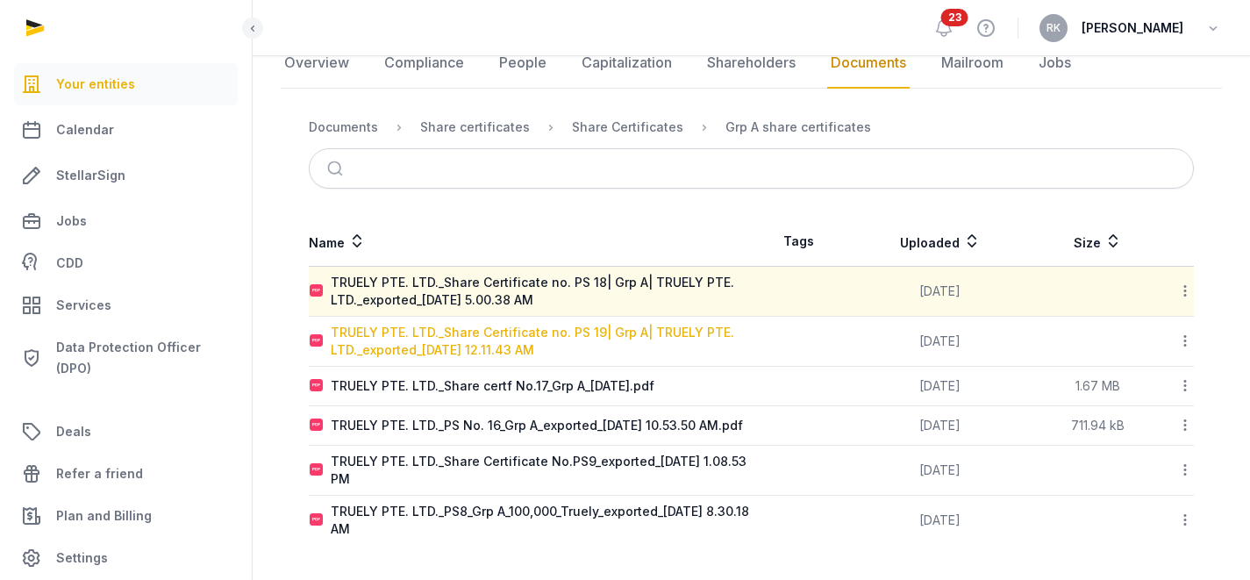
click at [483, 324] on div "TRUELY PTE. LTD._Share Certificate no. PS 19| Grp A| TRUELY PTE. LTD._exported_…" at bounding box center [541, 341] width 420 height 35
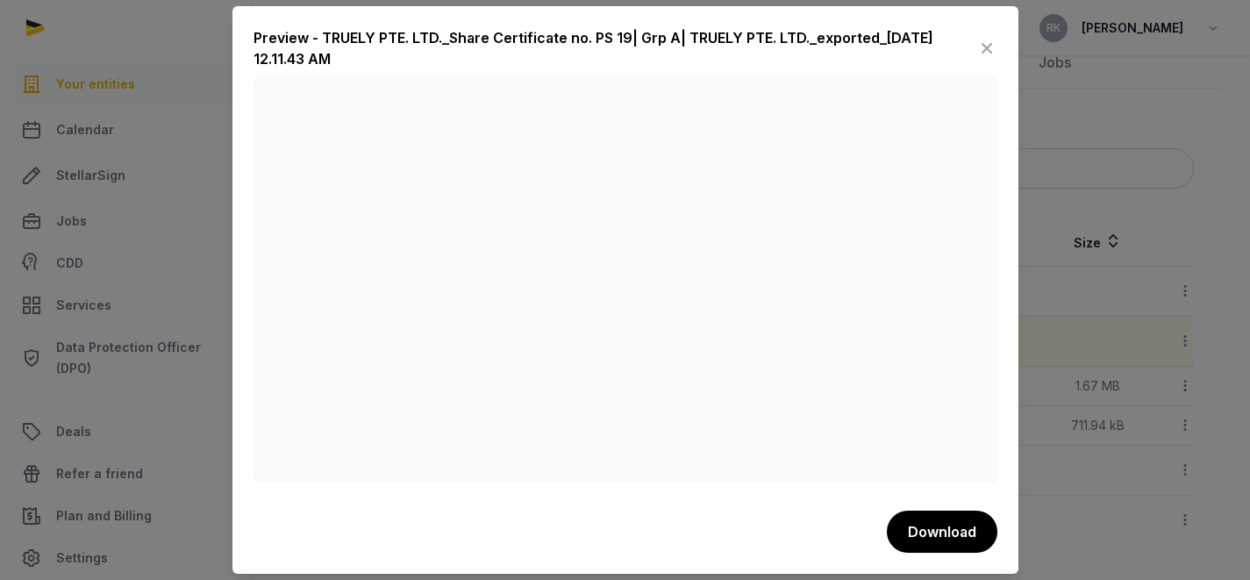
click at [987, 46] on icon at bounding box center [986, 48] width 21 height 28
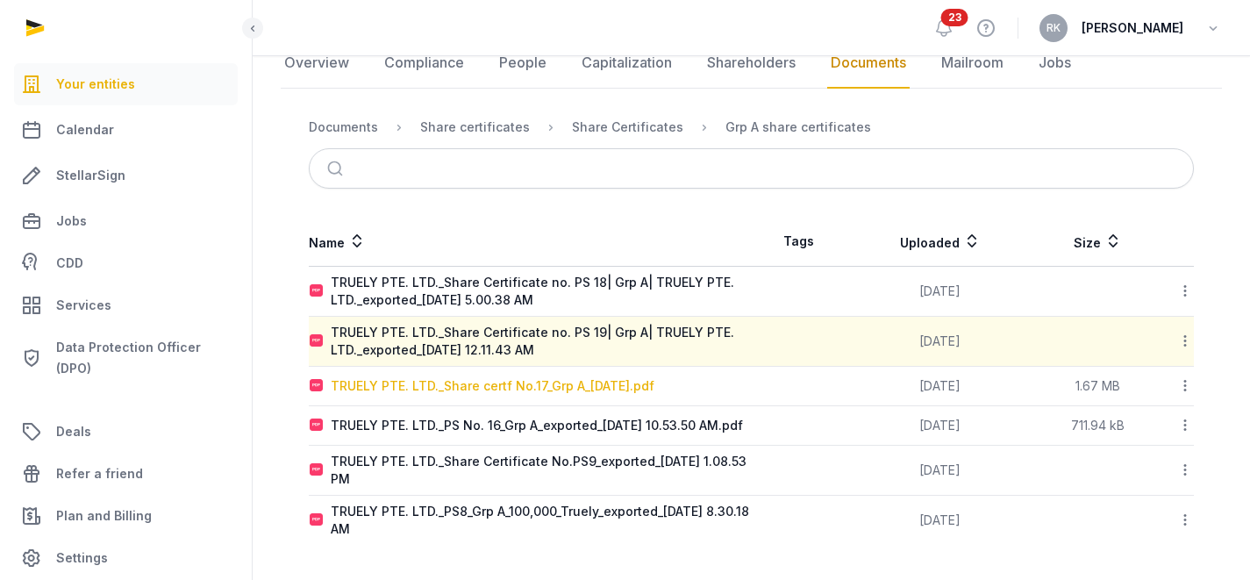
click at [496, 377] on div "TRUELY PTE. LTD._Share certf No.17_Grp A_[DATE].pdf" at bounding box center [493, 386] width 324 height 18
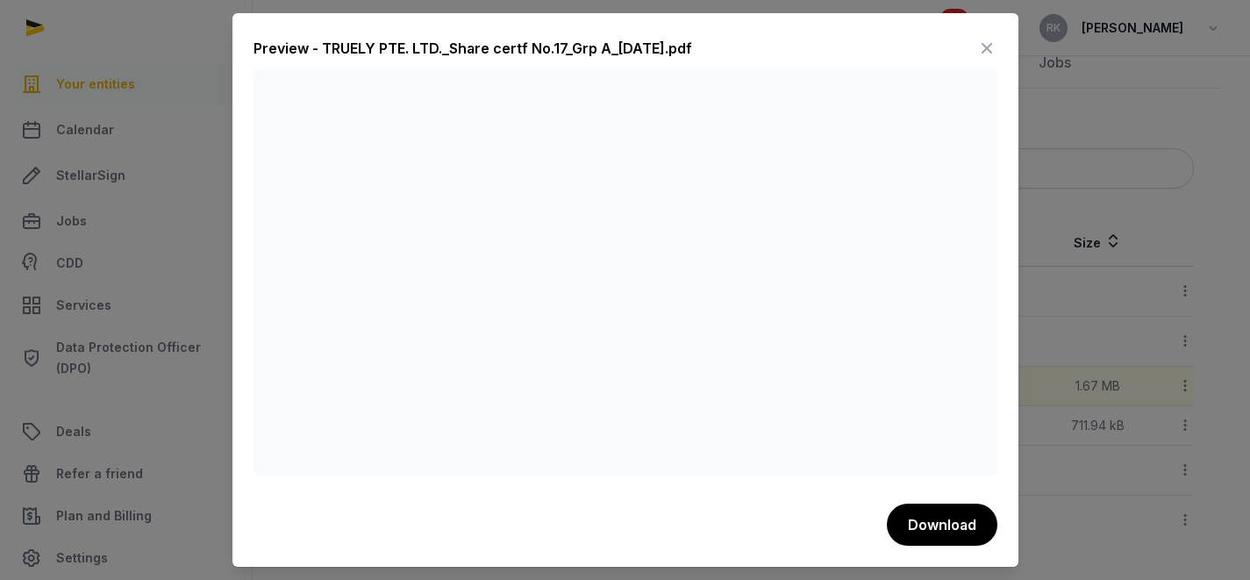
click at [984, 53] on icon at bounding box center [986, 48] width 21 height 28
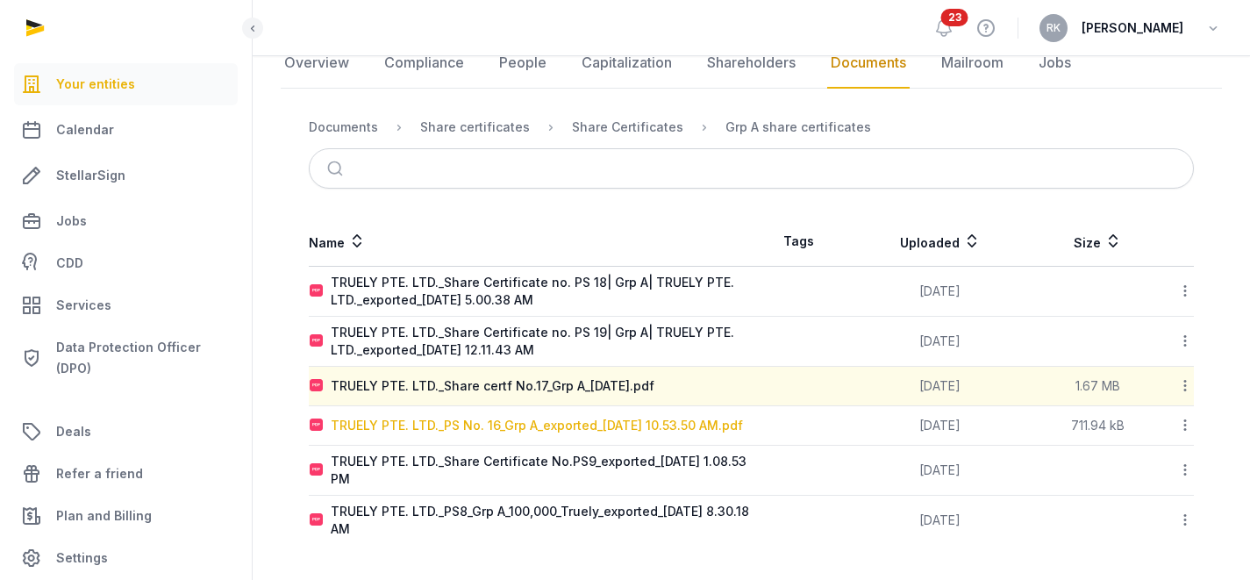
click at [474, 421] on div "TRUELY PTE. LTD._PS No. 16_Grp A_exported_[DATE] 10.53.50 AM.pdf" at bounding box center [537, 426] width 412 height 18
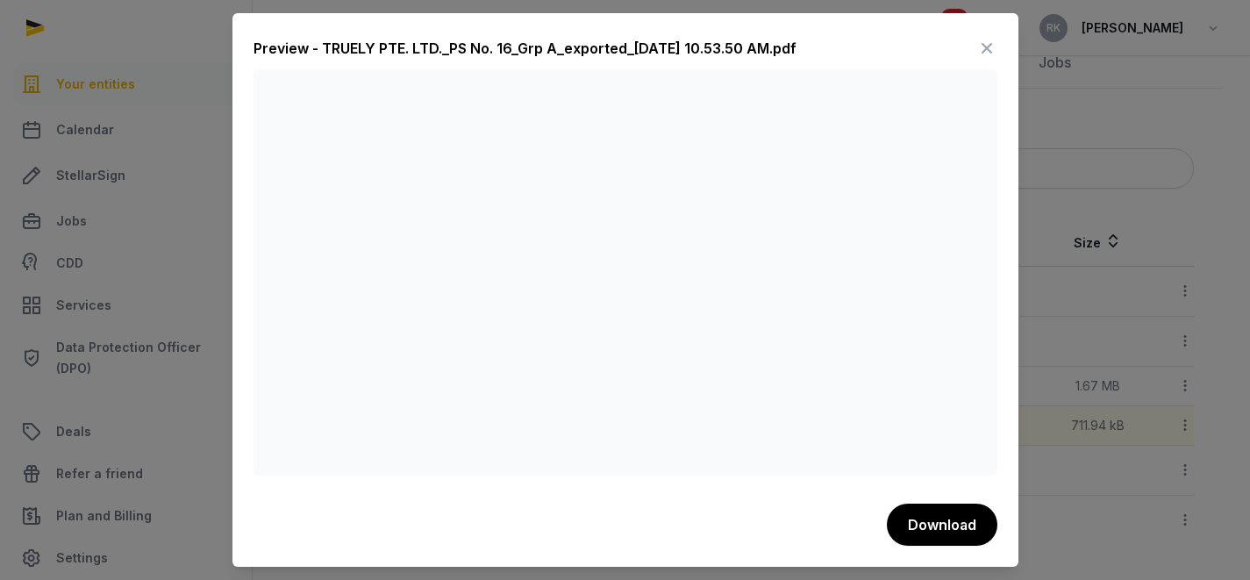
click at [979, 53] on icon at bounding box center [986, 48] width 21 height 28
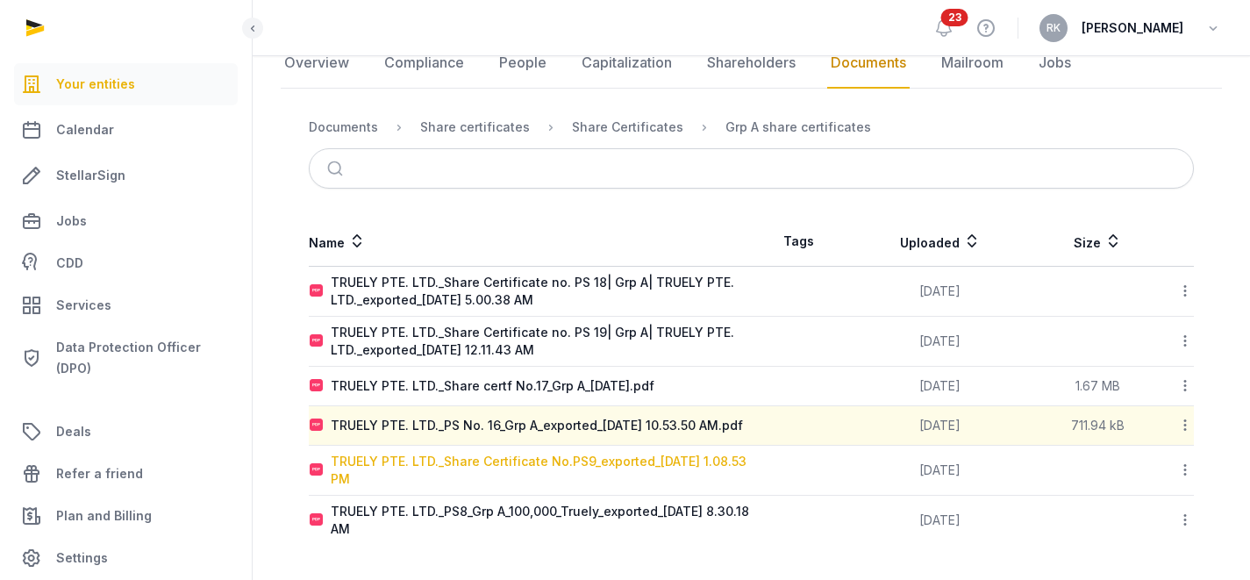
click at [482, 467] on div "TRUELY PTE. LTD._Share Certificate No.PS9_exported_[DATE] 1.08.53 PM" at bounding box center [541, 470] width 420 height 35
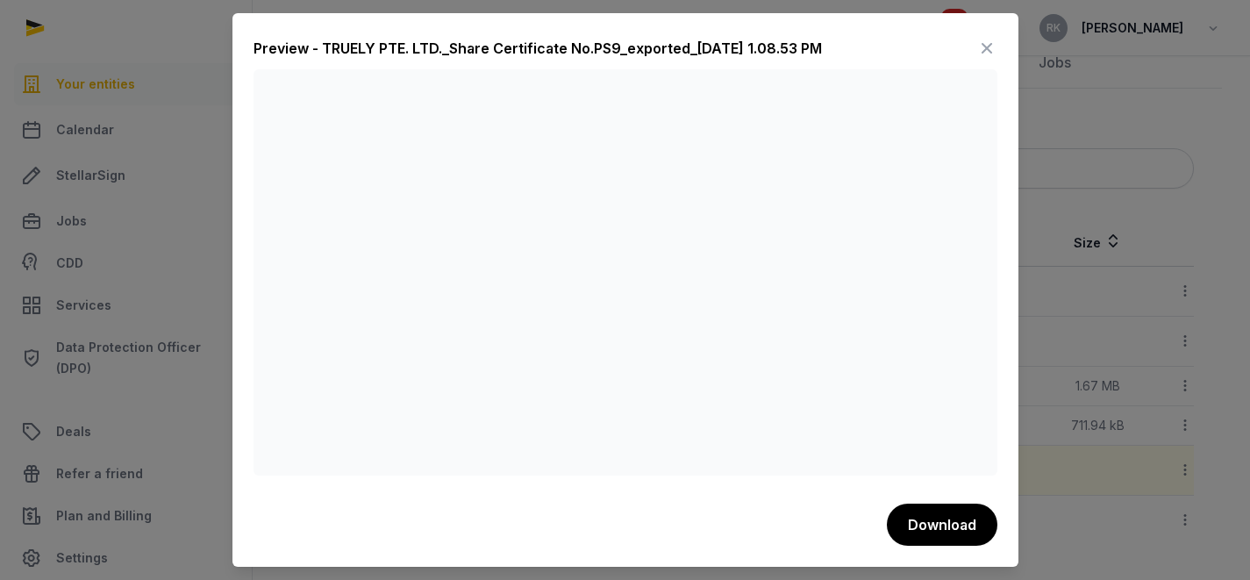
click at [990, 54] on icon at bounding box center [986, 48] width 21 height 28
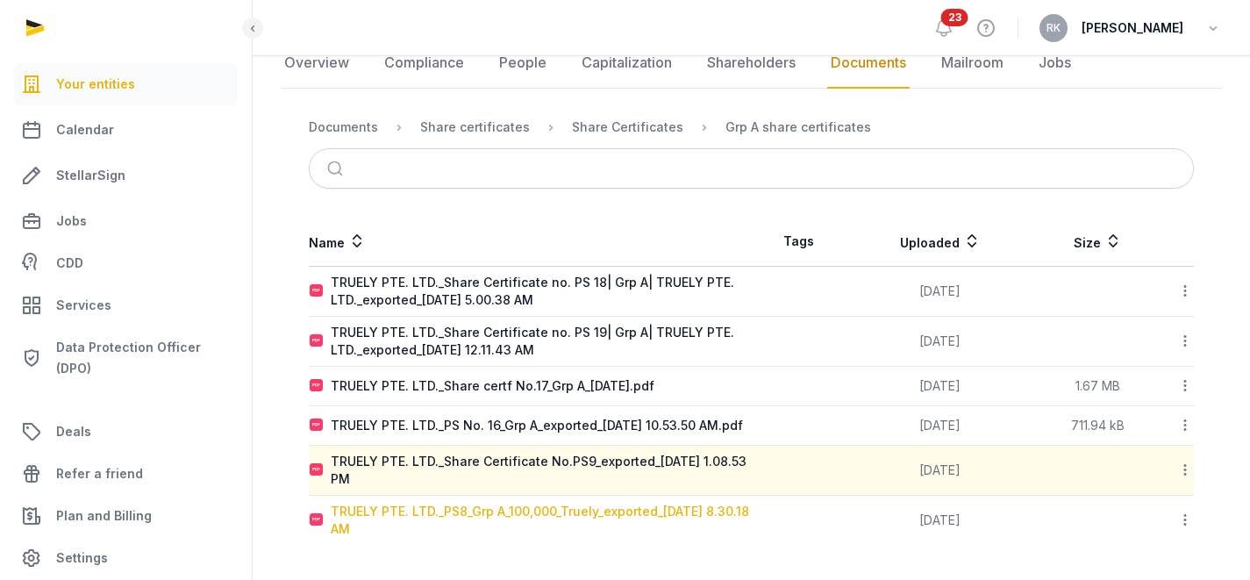
click at [504, 526] on div "TRUELY PTE. LTD._PS8_Grp A_100,000_Truely_exported_[DATE] 8.30.18 AM" at bounding box center [541, 520] width 420 height 35
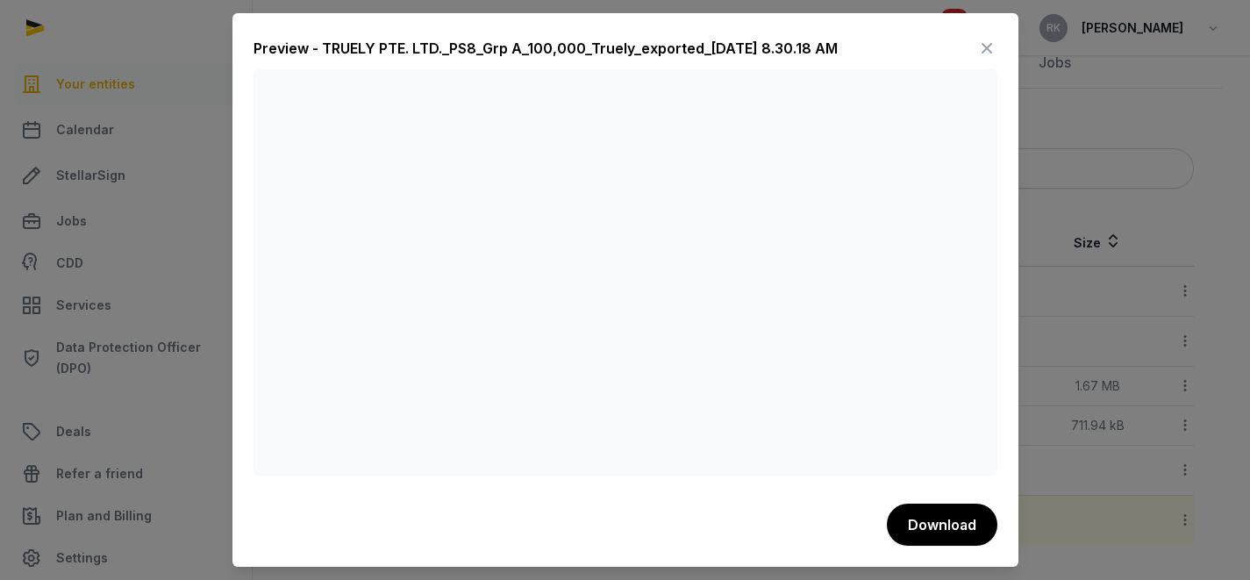
click at [988, 46] on icon at bounding box center [986, 48] width 21 height 28
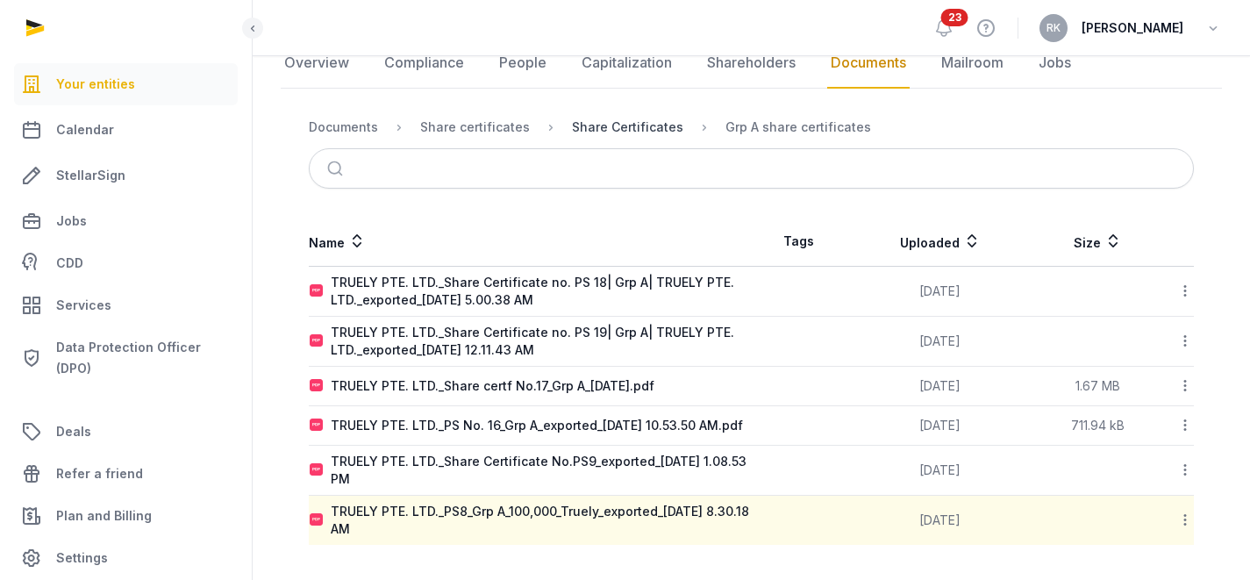
click at [590, 119] on div "Share Certificates" at bounding box center [627, 127] width 111 height 18
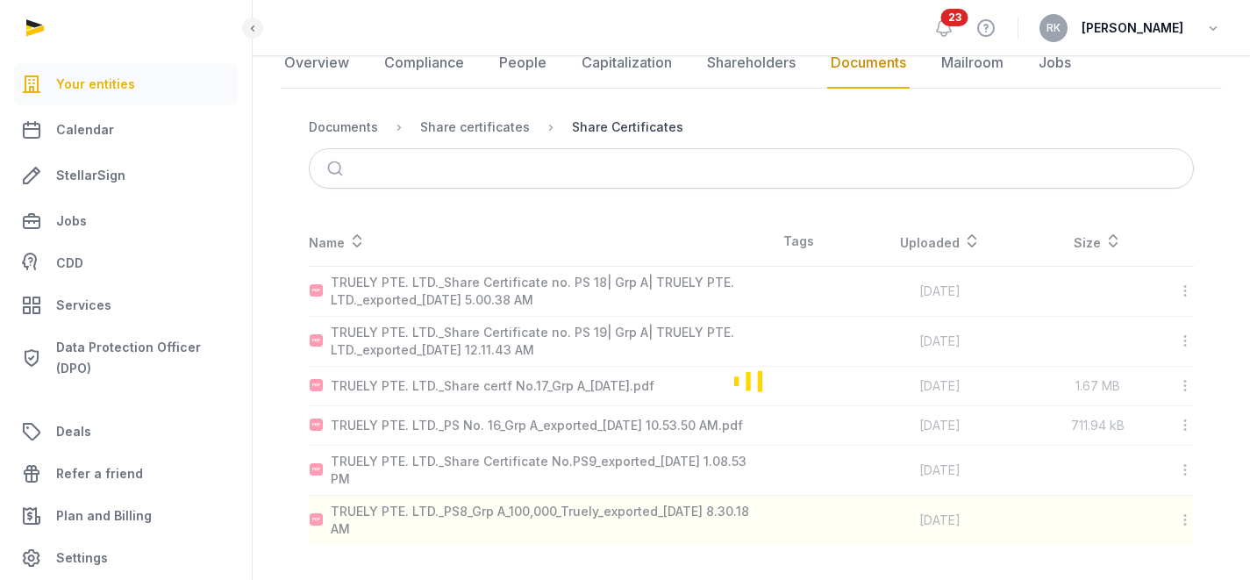
scroll to position [241, 0]
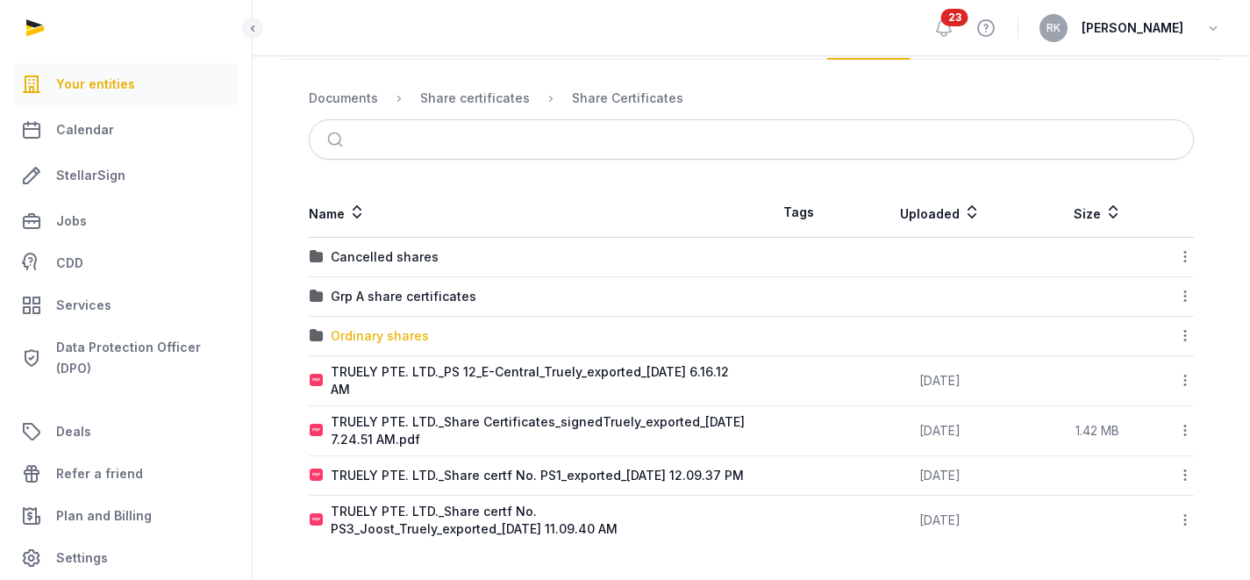
click at [404, 330] on div "Ordinary shares" at bounding box center [380, 336] width 98 height 18
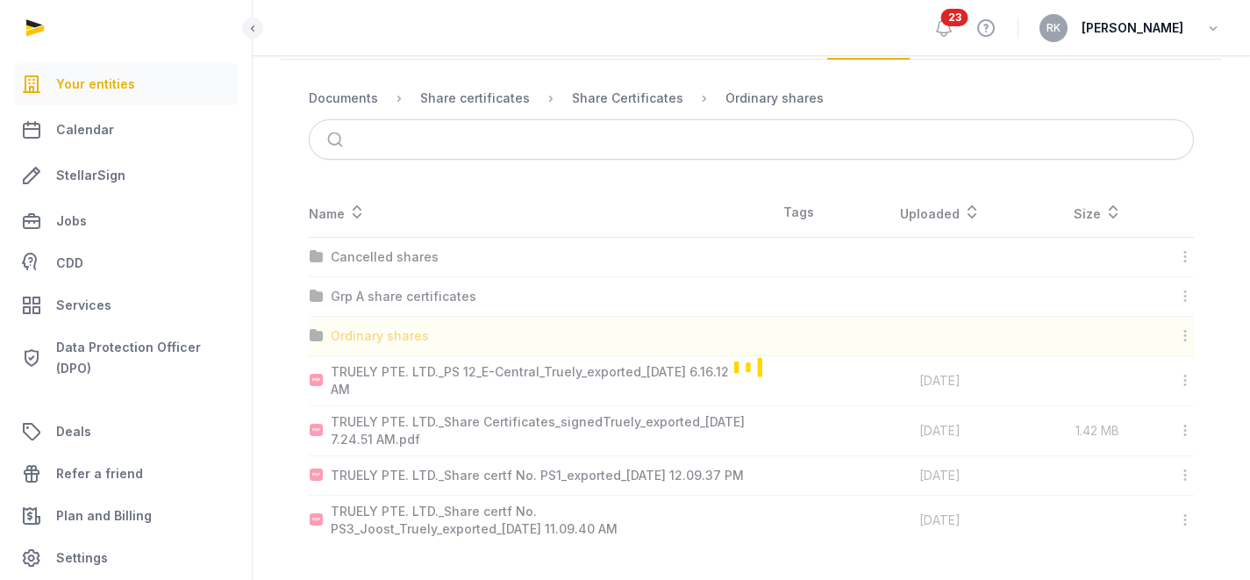
scroll to position [141, 0]
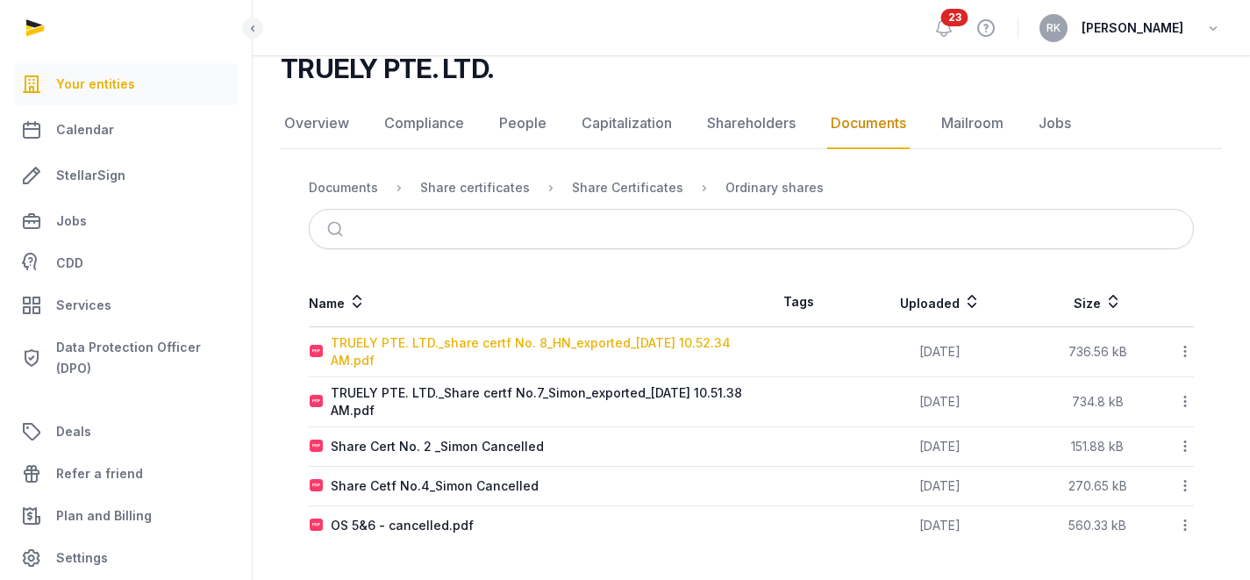
click at [475, 355] on div "TRUELY PTE. LTD._share certf No. 8_HN_exported_[DATE] 10.52.34 AM.pdf" at bounding box center [541, 351] width 420 height 35
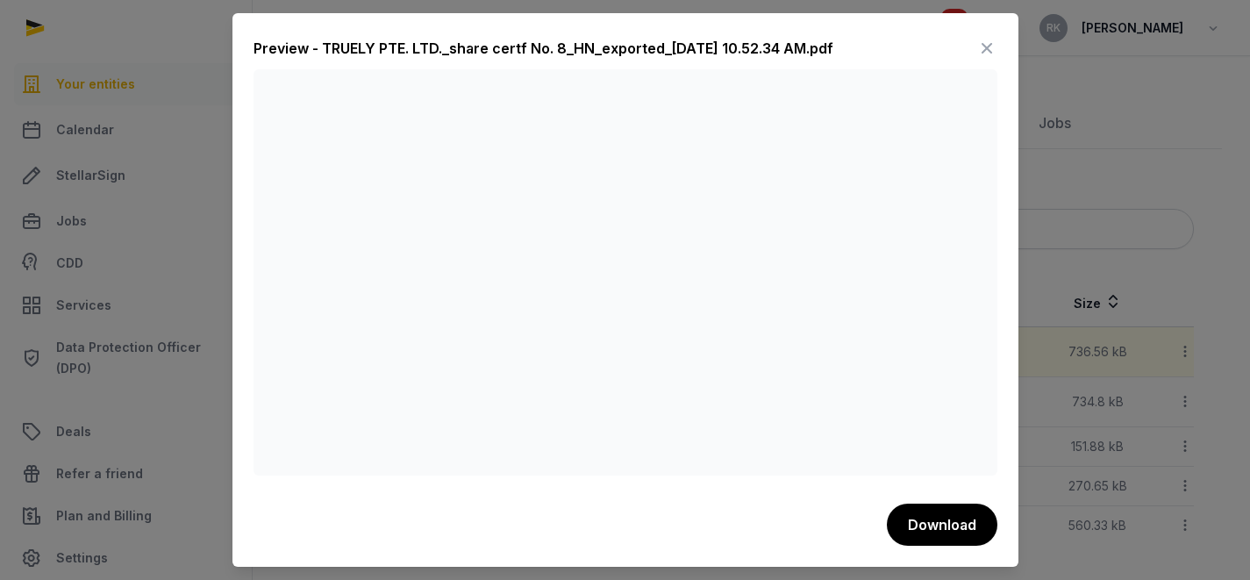
click at [983, 58] on icon at bounding box center [986, 48] width 21 height 28
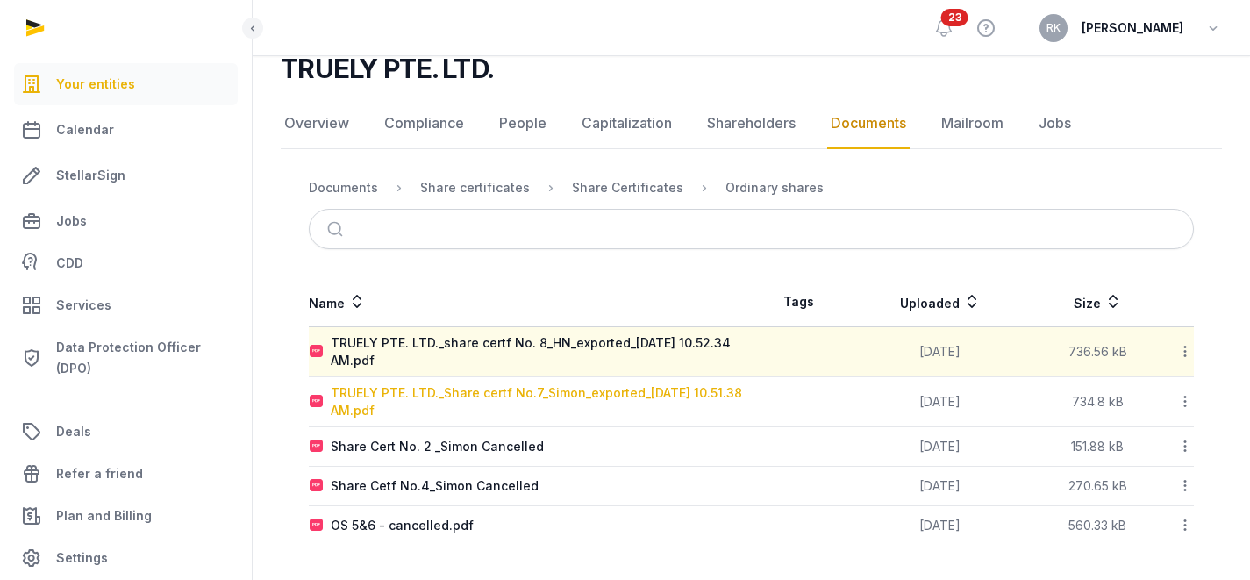
click at [474, 406] on div "TRUELY PTE. LTD._Share certf No.7_Simon_exported_[DATE] 10.51.38 AM.pdf" at bounding box center [541, 401] width 420 height 35
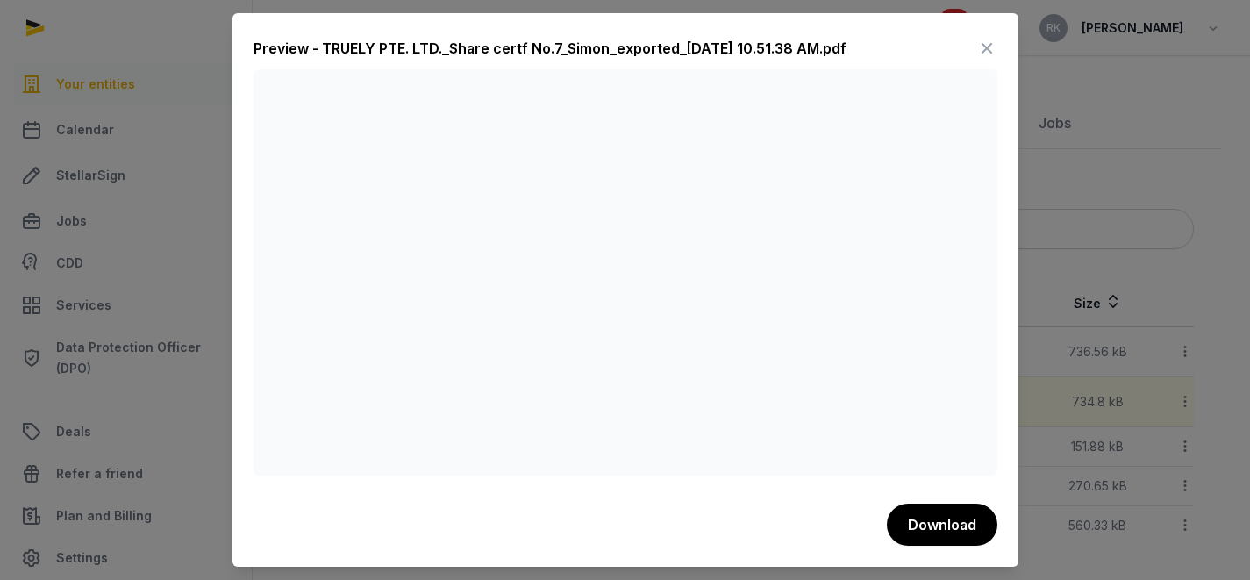
click at [991, 56] on icon at bounding box center [986, 48] width 21 height 28
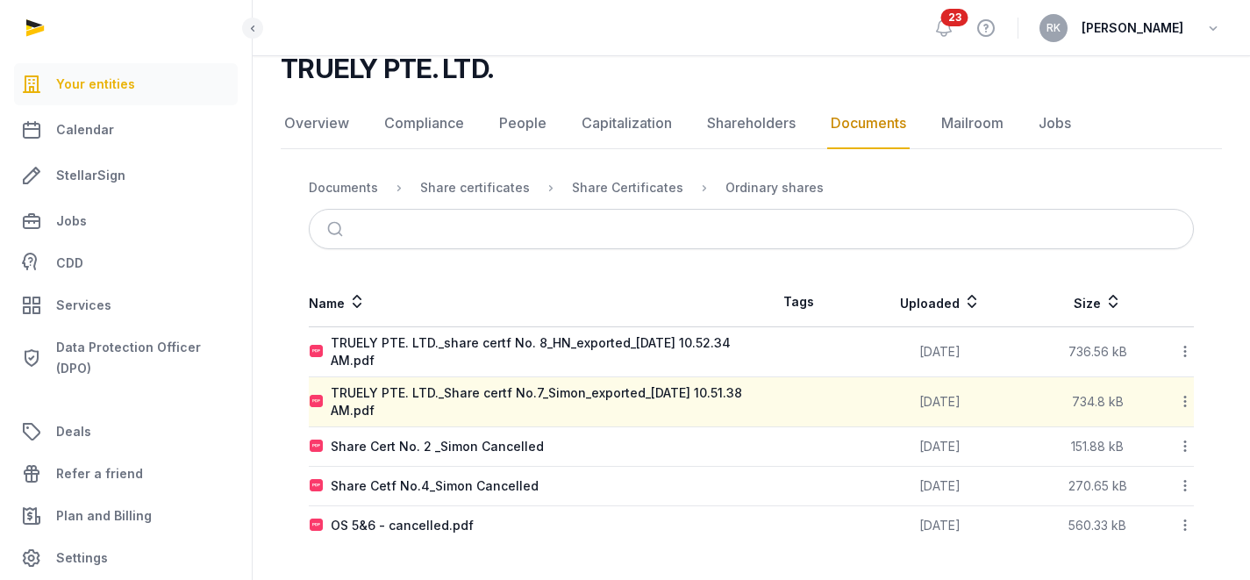
click at [441, 463] on td "Share Cert No. 2 _Simon Cancelled" at bounding box center [530, 446] width 443 height 39
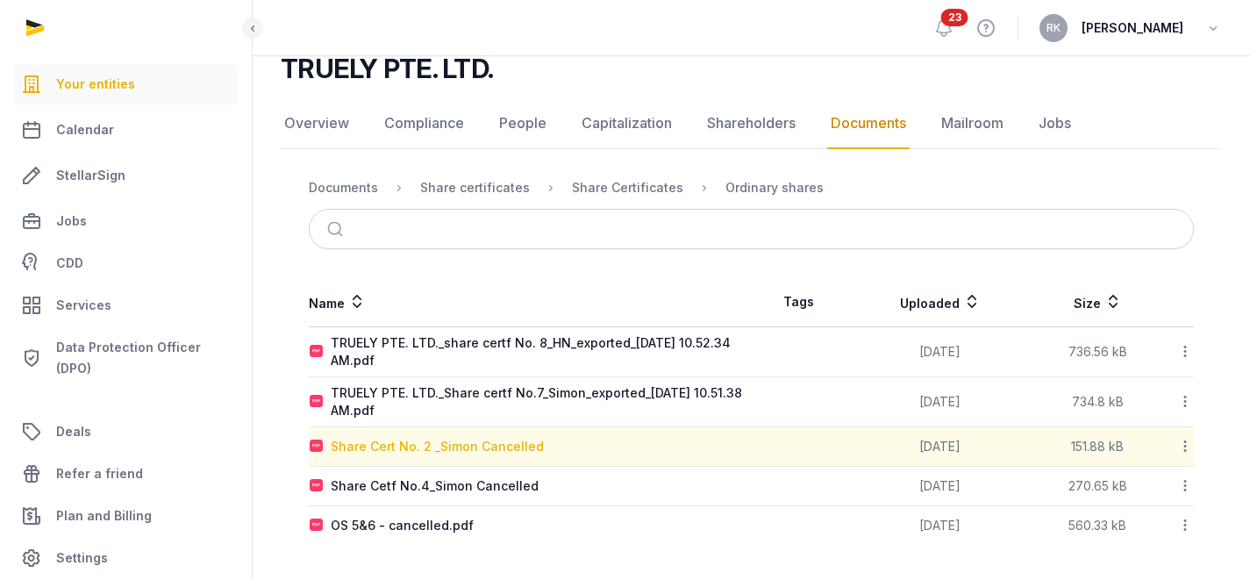
click at [446, 449] on div "Share Cert No. 2 _Simon Cancelled" at bounding box center [437, 447] width 213 height 18
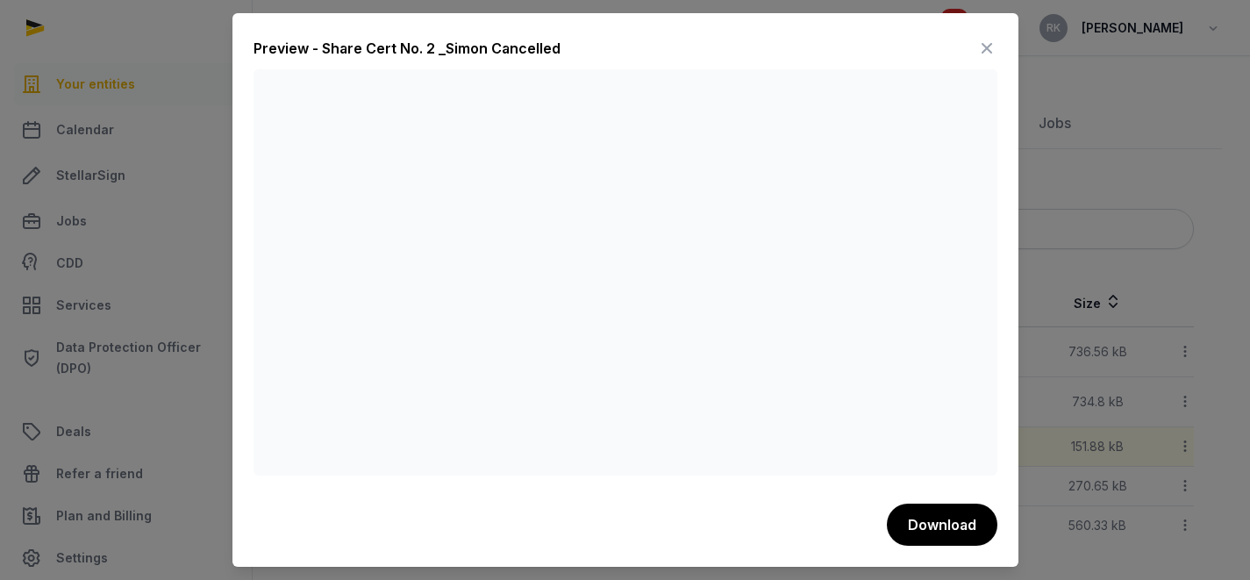
click at [985, 44] on icon at bounding box center [986, 48] width 21 height 28
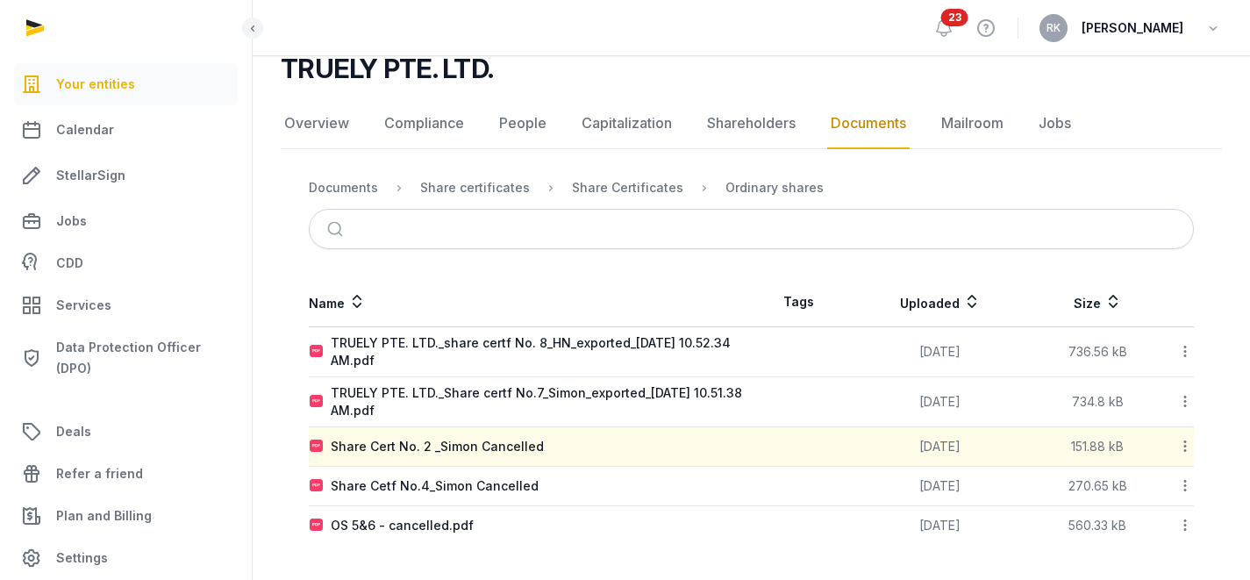
click at [470, 498] on td "Share Cetf No.4_Simon Cancelled" at bounding box center [530, 486] width 443 height 39
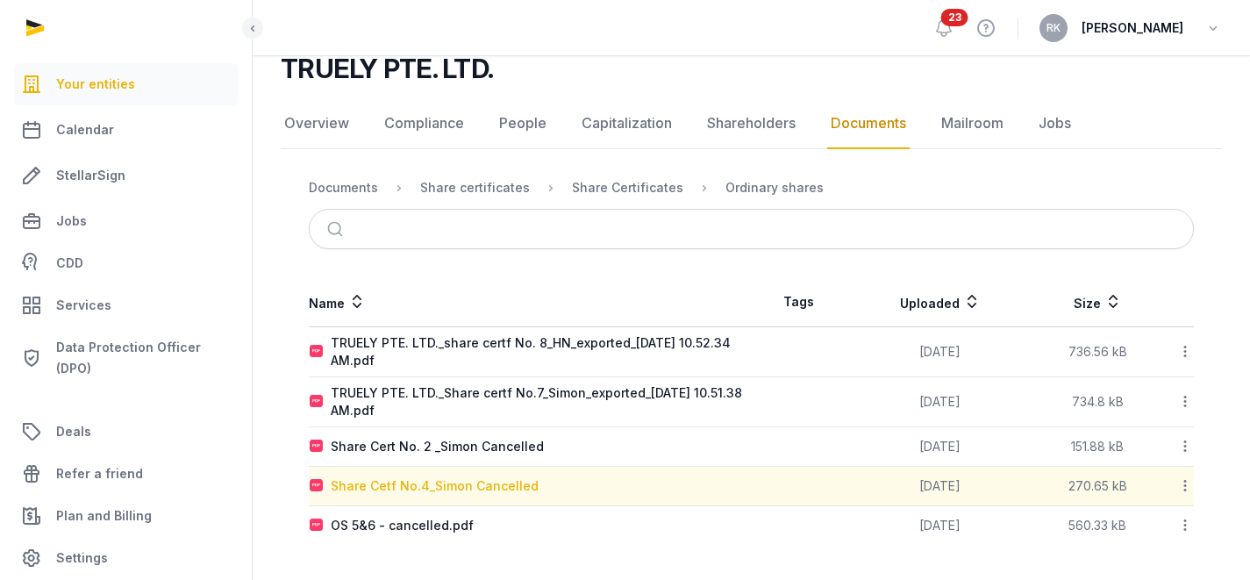
click at [471, 490] on div "Share Cetf No.4_Simon Cancelled" at bounding box center [435, 486] width 208 height 18
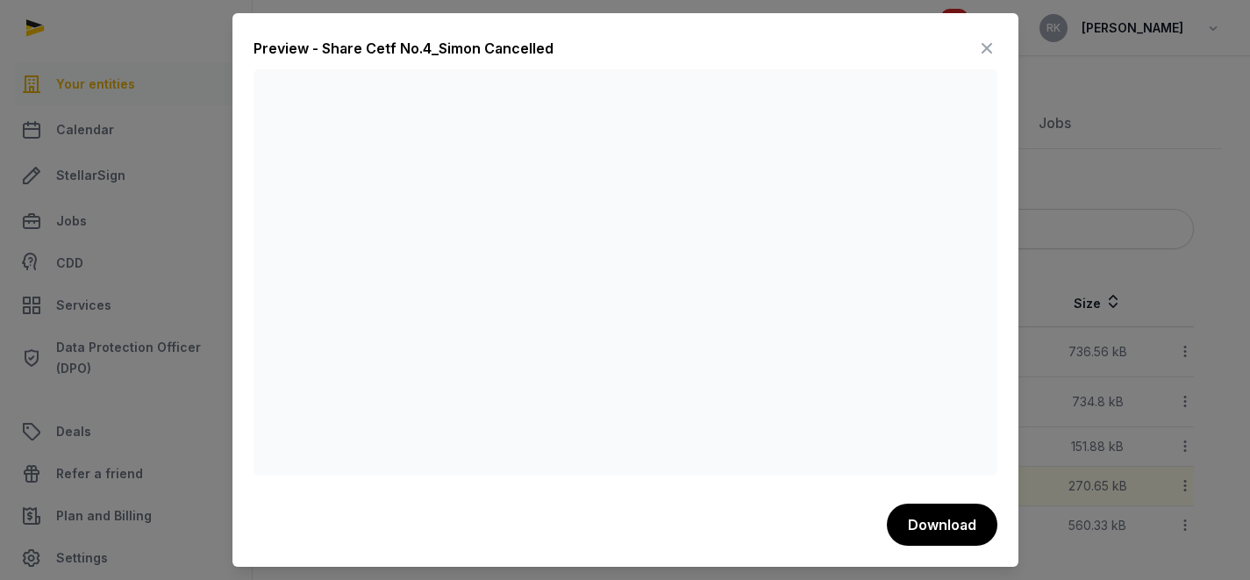
click at [984, 53] on icon at bounding box center [986, 48] width 21 height 28
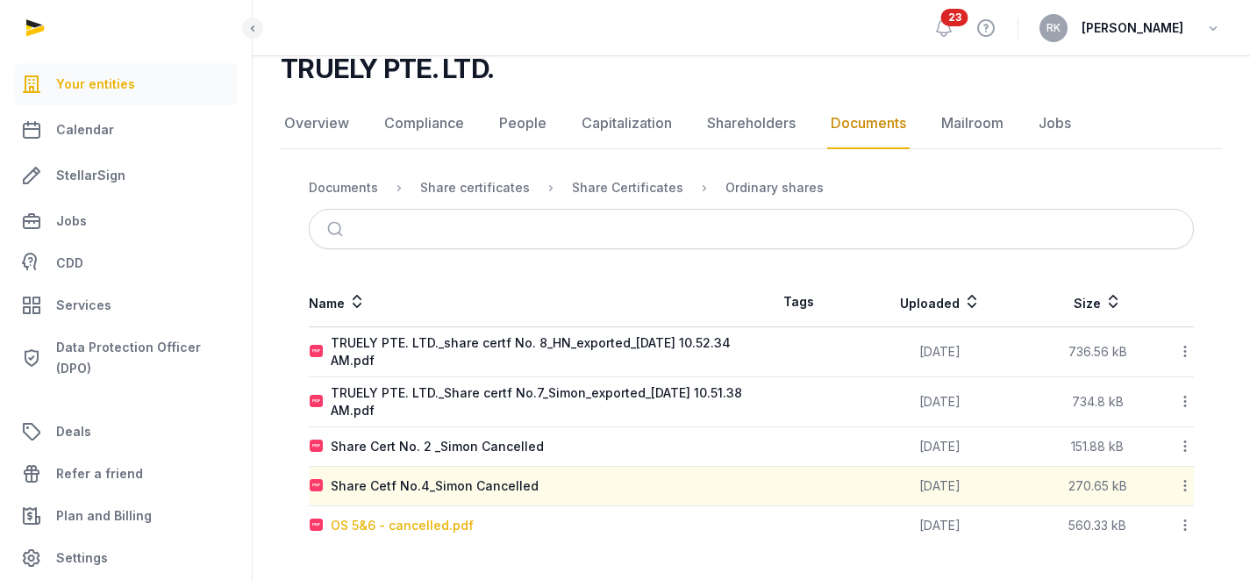
click at [379, 518] on div "OS 5&6 - cancelled.pdf" at bounding box center [402, 526] width 143 height 18
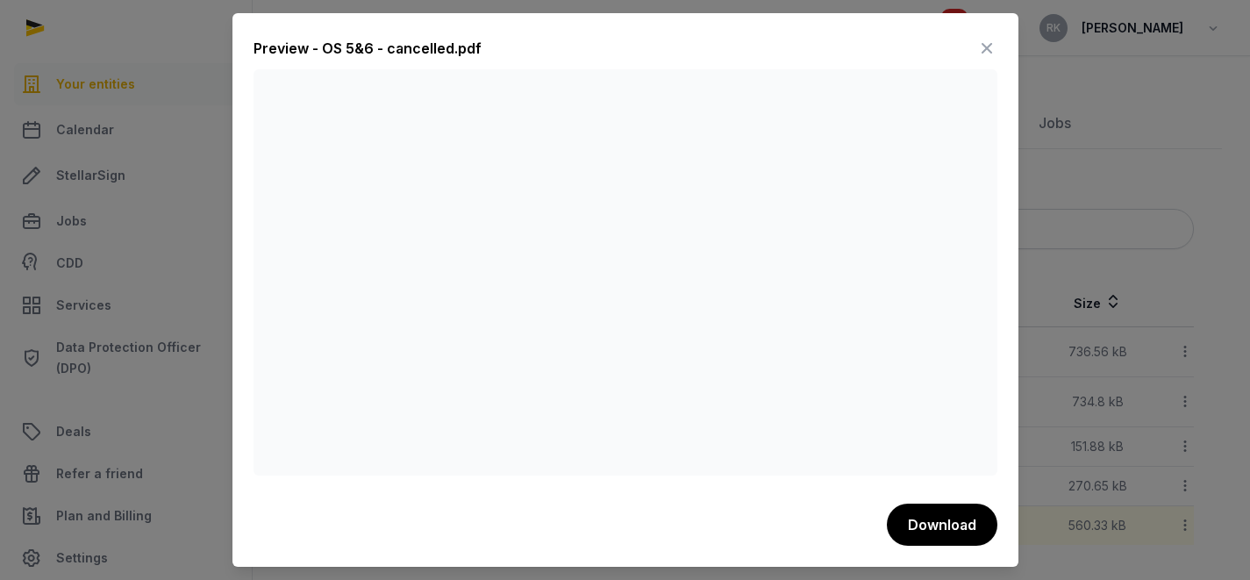
click at [983, 48] on icon at bounding box center [986, 48] width 21 height 28
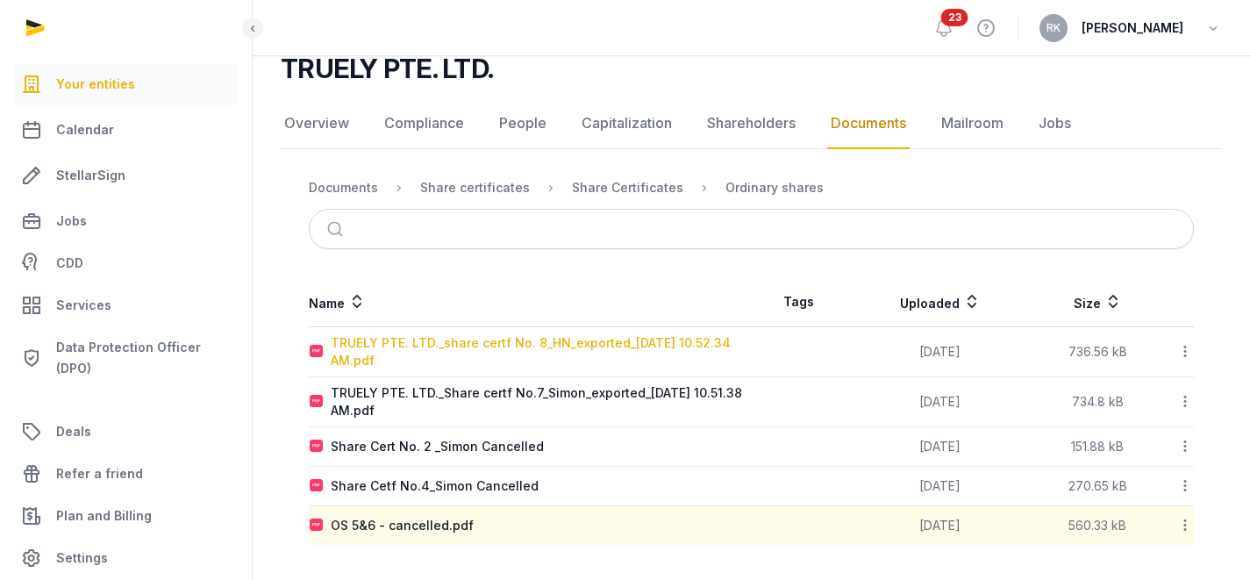
click at [524, 353] on div "TRUELY PTE. LTD._share certf No. 8_HN_exported_[DATE] 10.52.34 AM.pdf" at bounding box center [541, 351] width 420 height 35
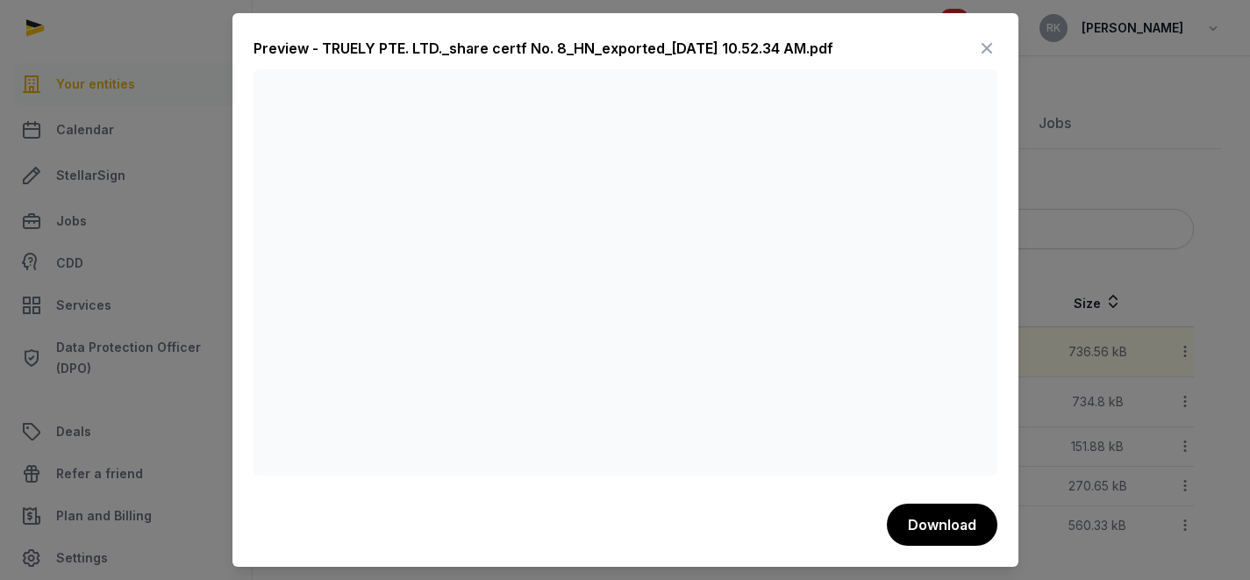
click at [996, 52] on div "Preview - TRUELY PTE. LTD._share certf No. 8_HN_exported_[DATE] 10.52.34 AM.pdf…" at bounding box center [625, 289] width 786 height 553
click at [984, 53] on icon at bounding box center [986, 48] width 21 height 28
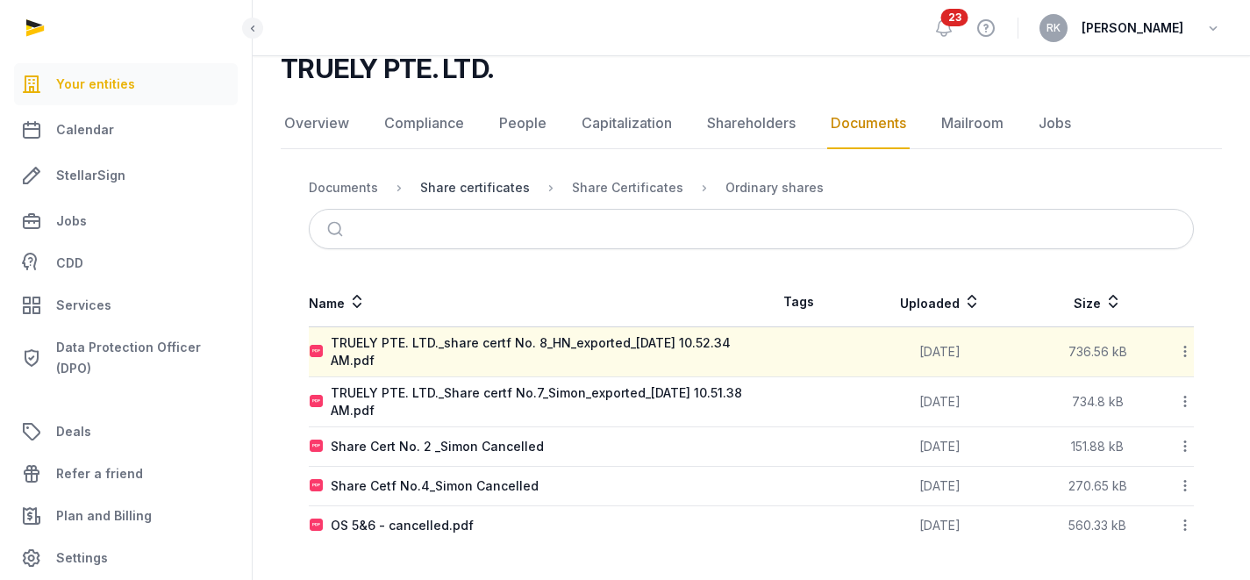
click at [467, 184] on div "Share certificates" at bounding box center [475, 188] width 110 height 18
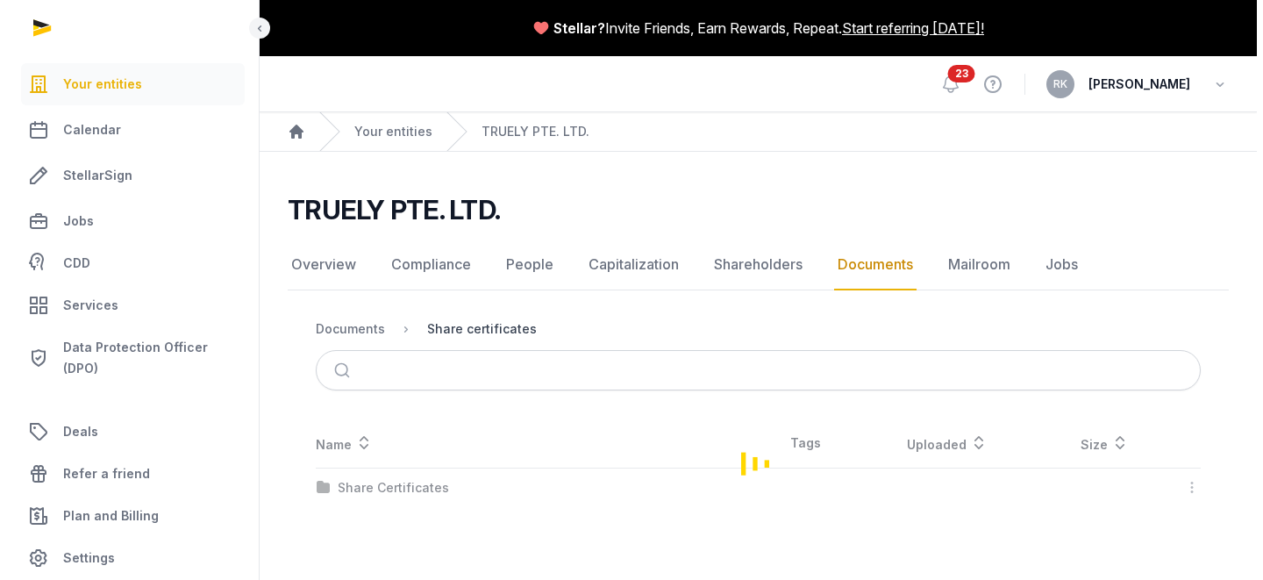
scroll to position [0, 0]
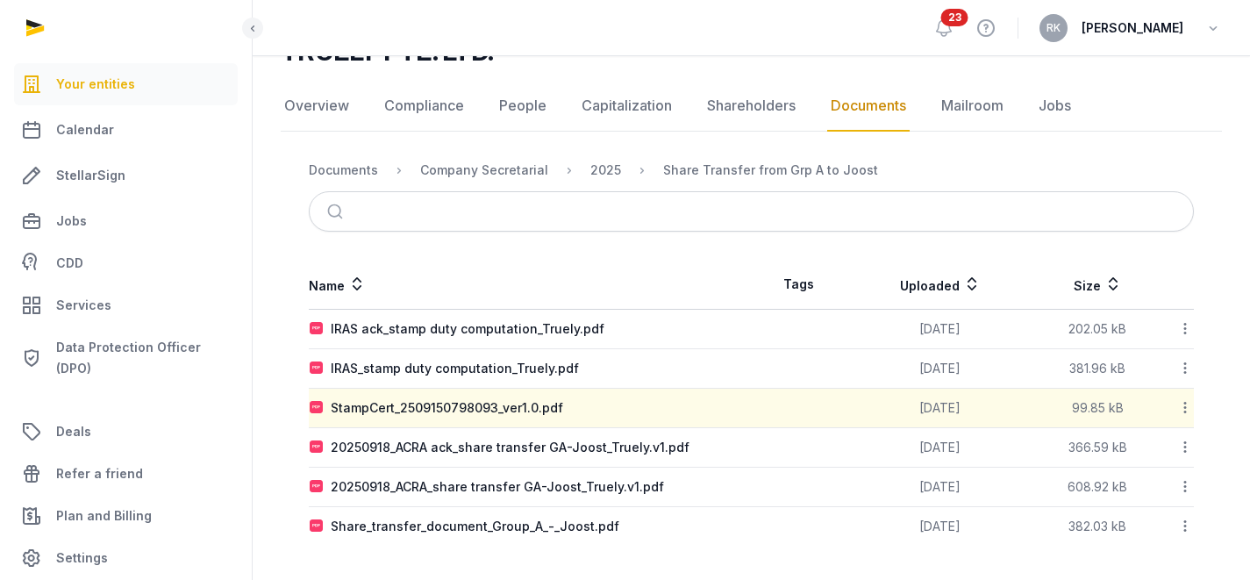
scroll to position [160, 0]
click at [1187, 409] on icon at bounding box center [1185, 406] width 16 height 18
click at [1158, 455] on div "Download" at bounding box center [1122, 453] width 140 height 32
click at [1186, 372] on icon at bounding box center [1185, 367] width 16 height 18
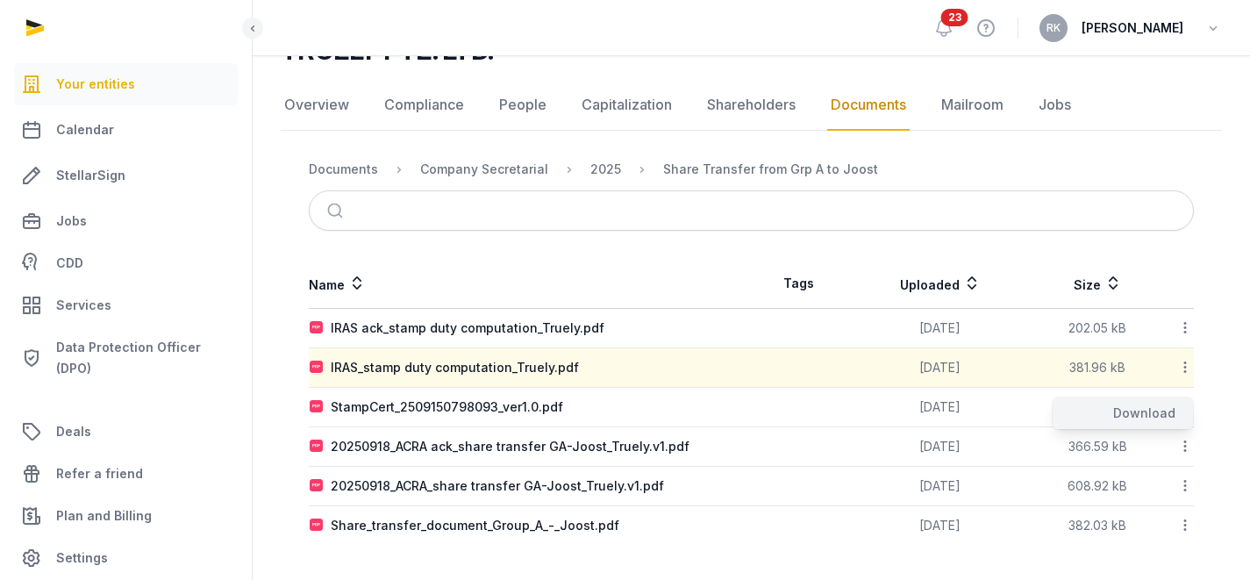
click at [1158, 410] on div "Download" at bounding box center [1122, 413] width 140 height 32
click at [1185, 332] on icon at bounding box center [1185, 327] width 16 height 18
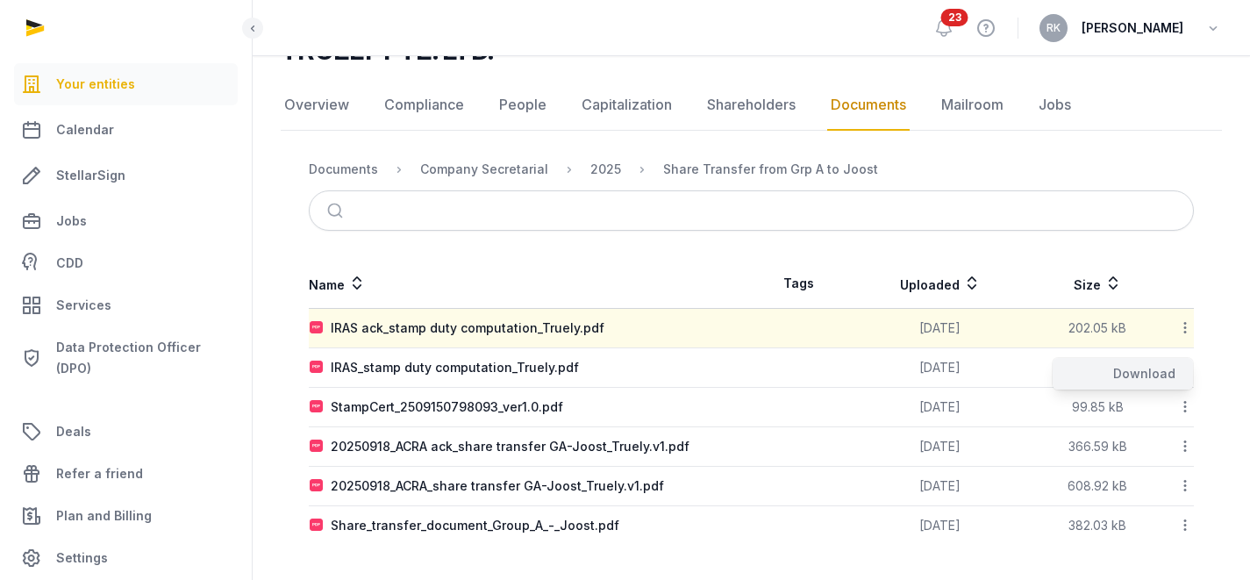
click at [1169, 374] on div "Download" at bounding box center [1122, 374] width 140 height 32
